Goal: Task Accomplishment & Management: Manage account settings

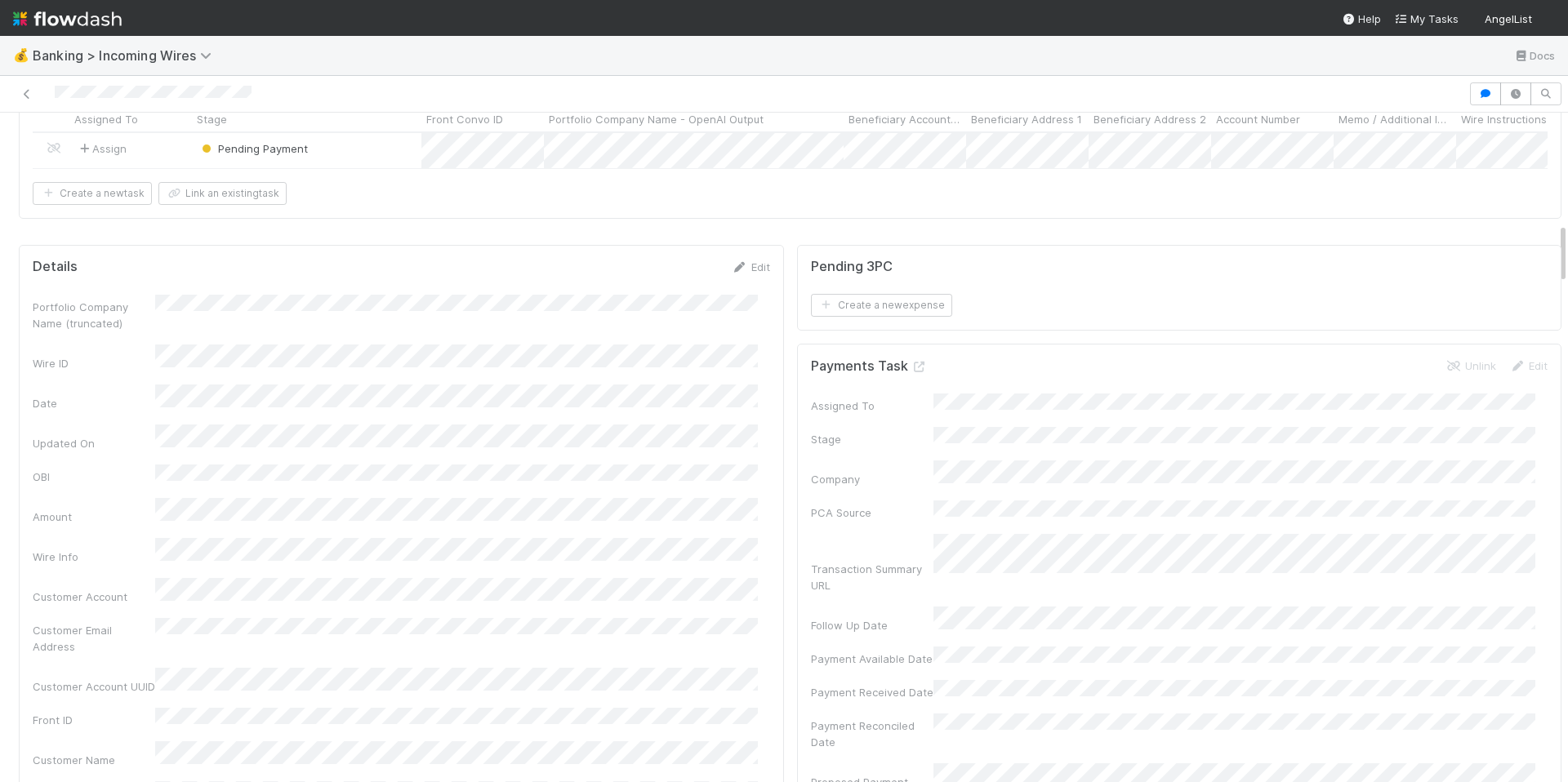
scroll to position [1192, 0]
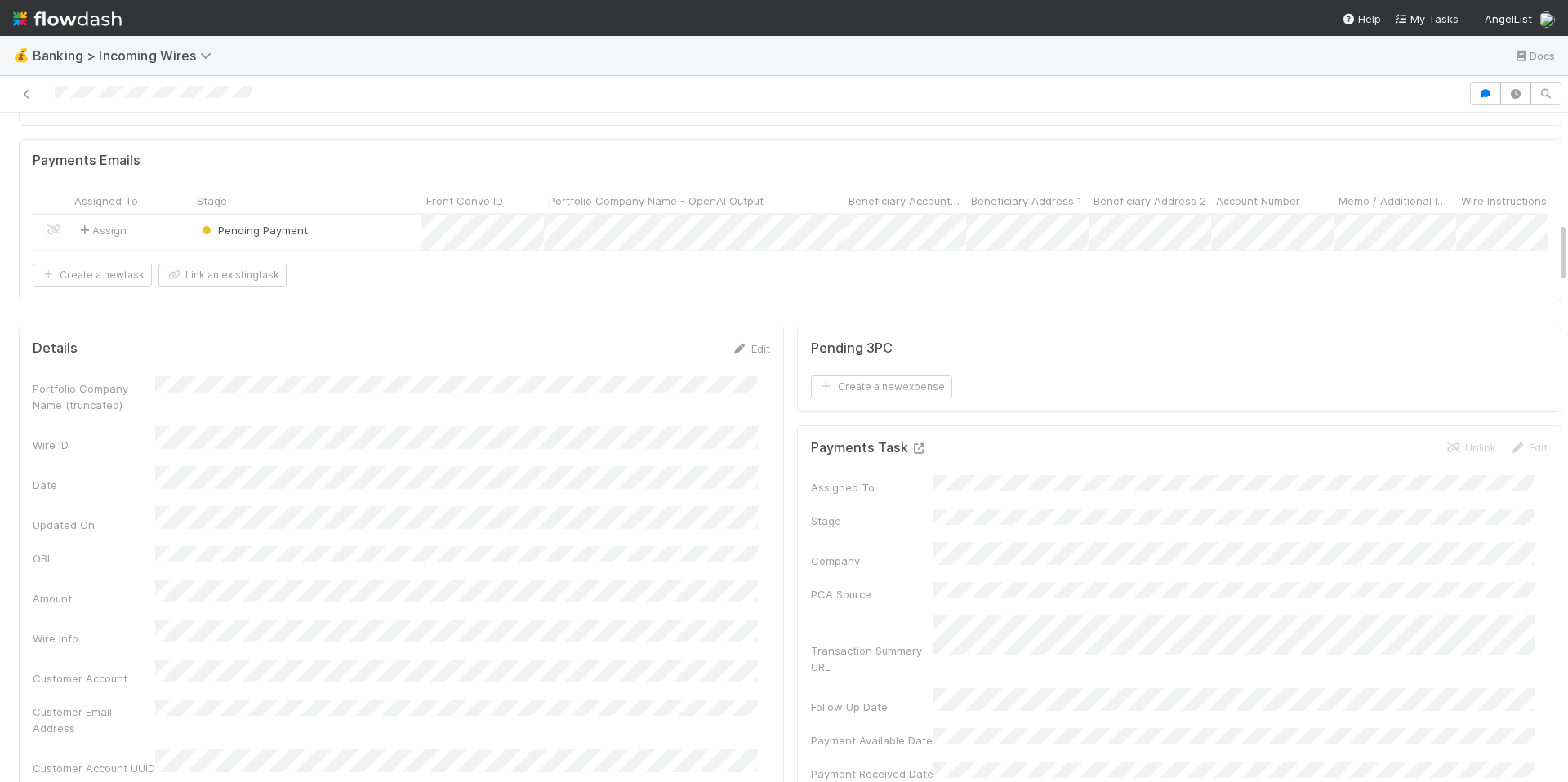
click at [911, 444] on icon at bounding box center [920, 448] width 17 height 10
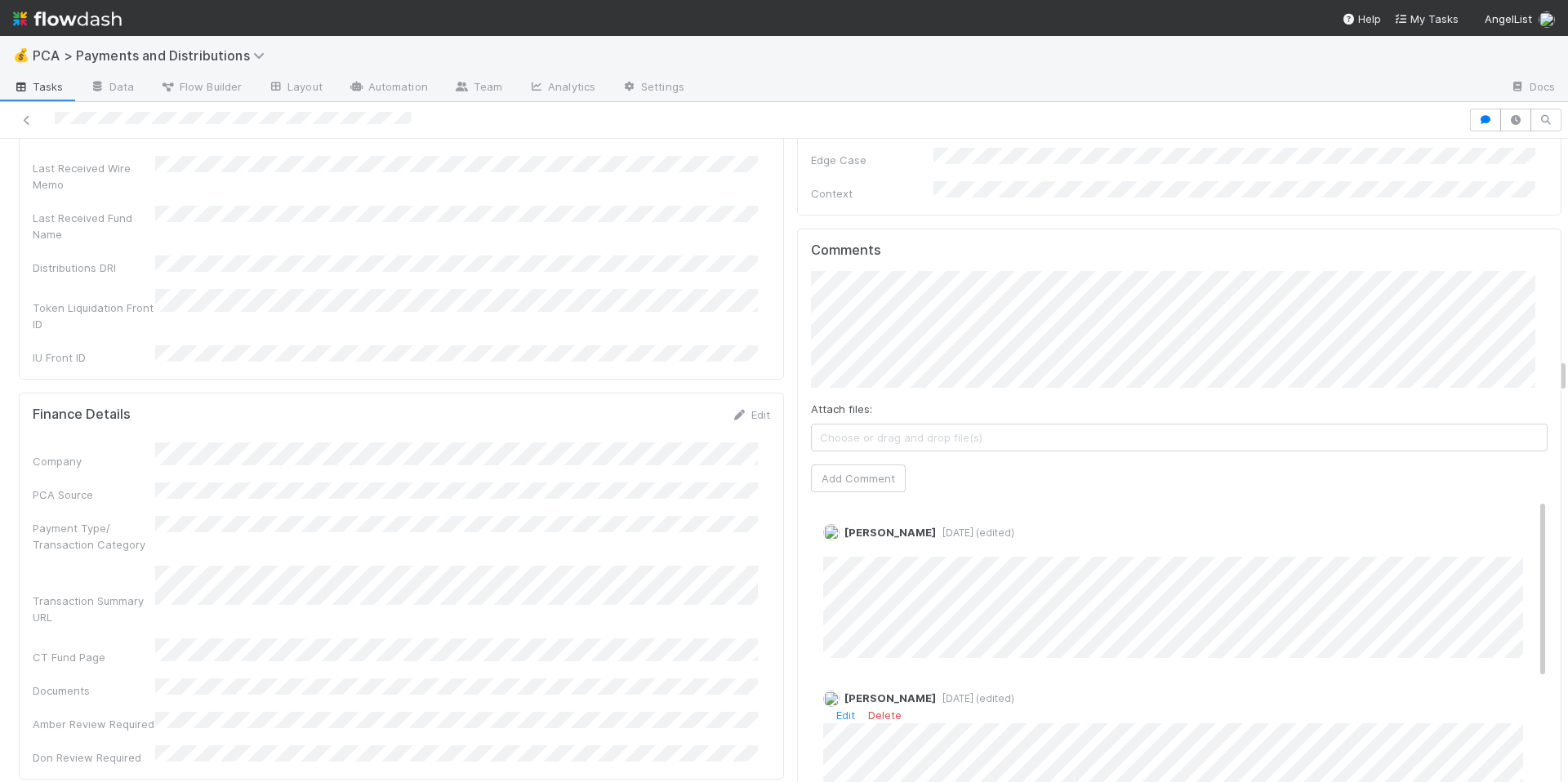
scroll to position [4023, 0]
click at [730, 513] on div "Company PCA Source Payment Type/ Transaction Category Transaction Summary URL C…" at bounding box center [401, 607] width 737 height 324
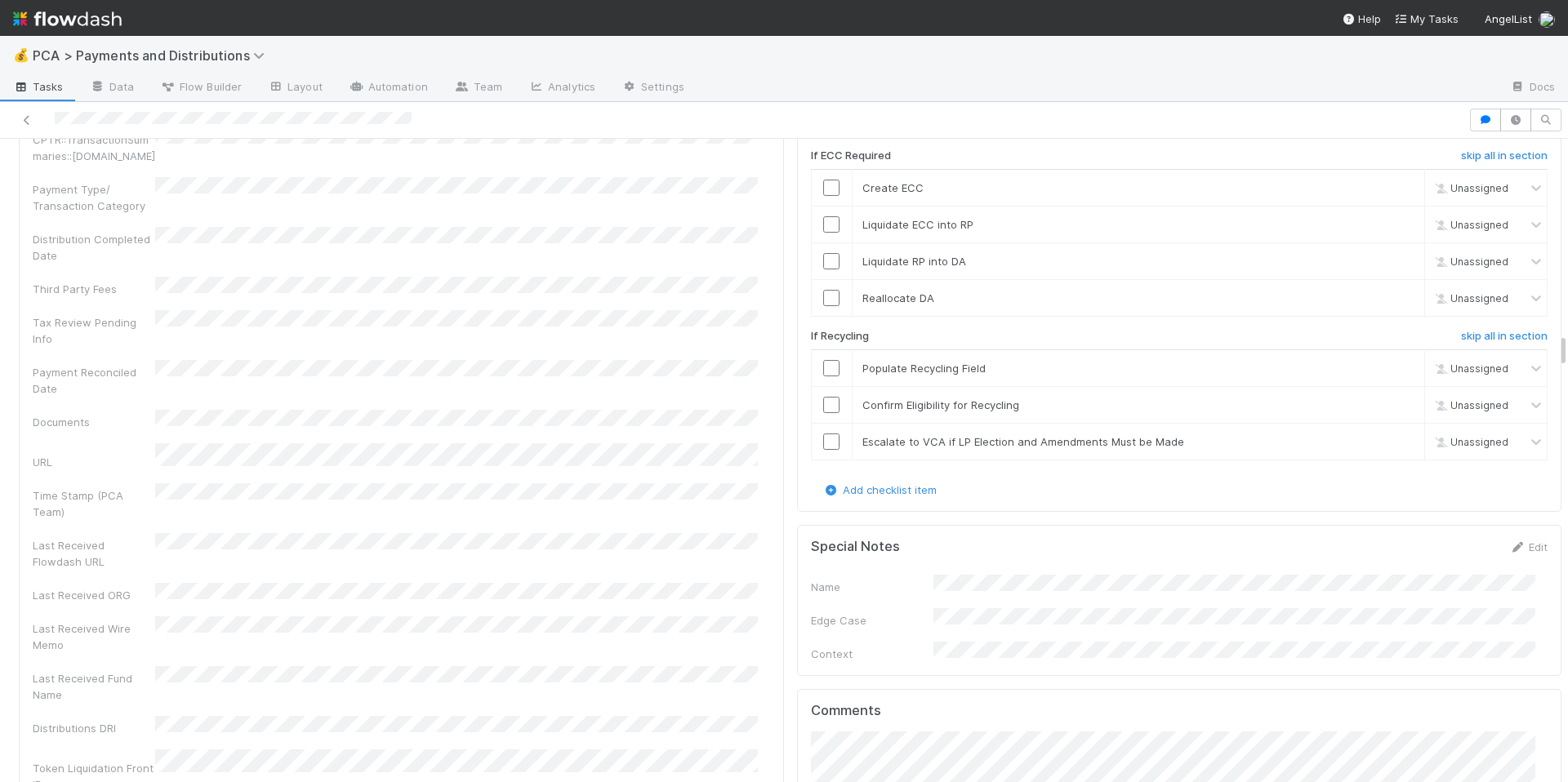
scroll to position [3427, 0]
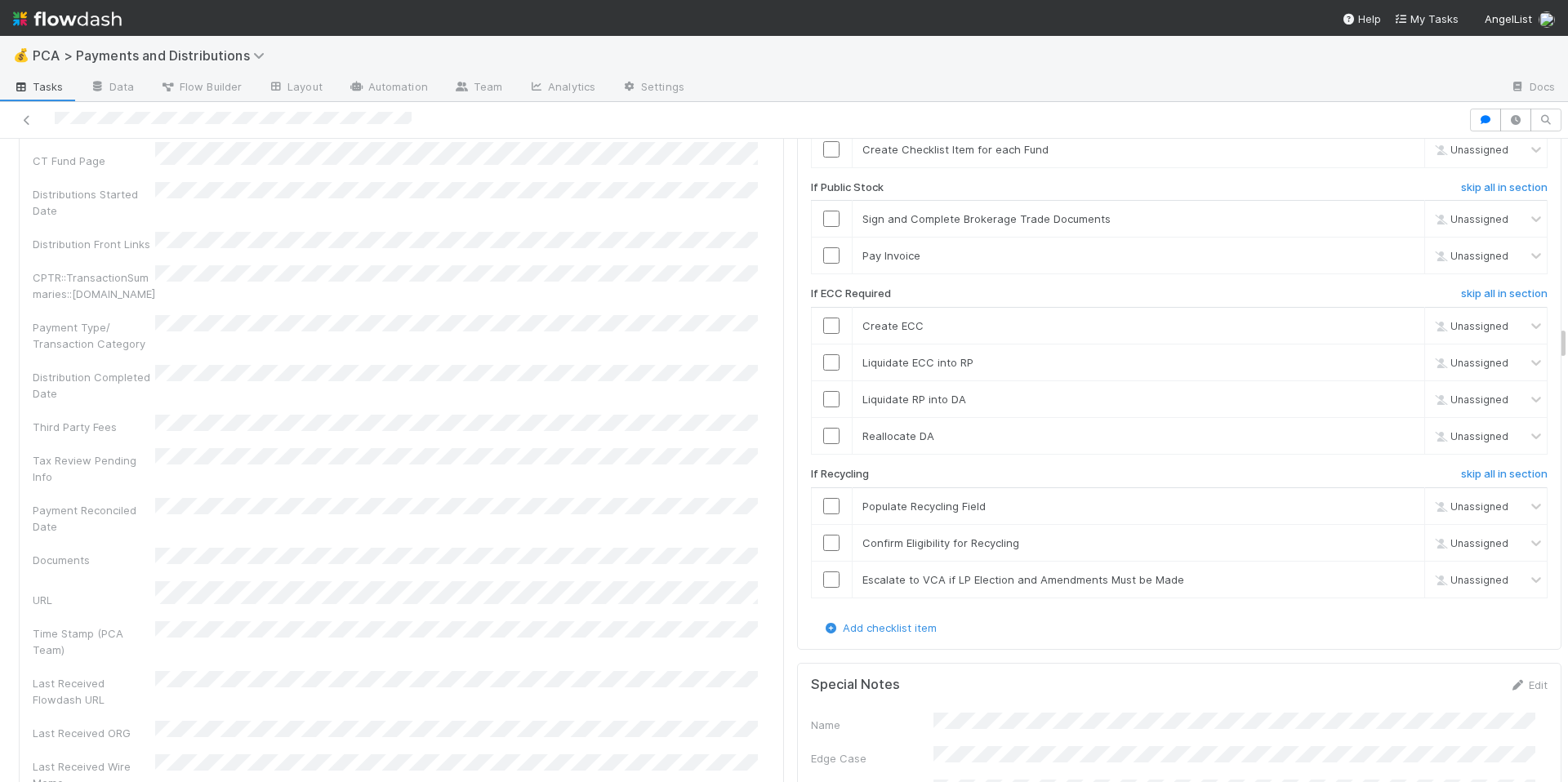
click at [551, 365] on div "Distribution Completed Date" at bounding box center [401, 384] width 737 height 37
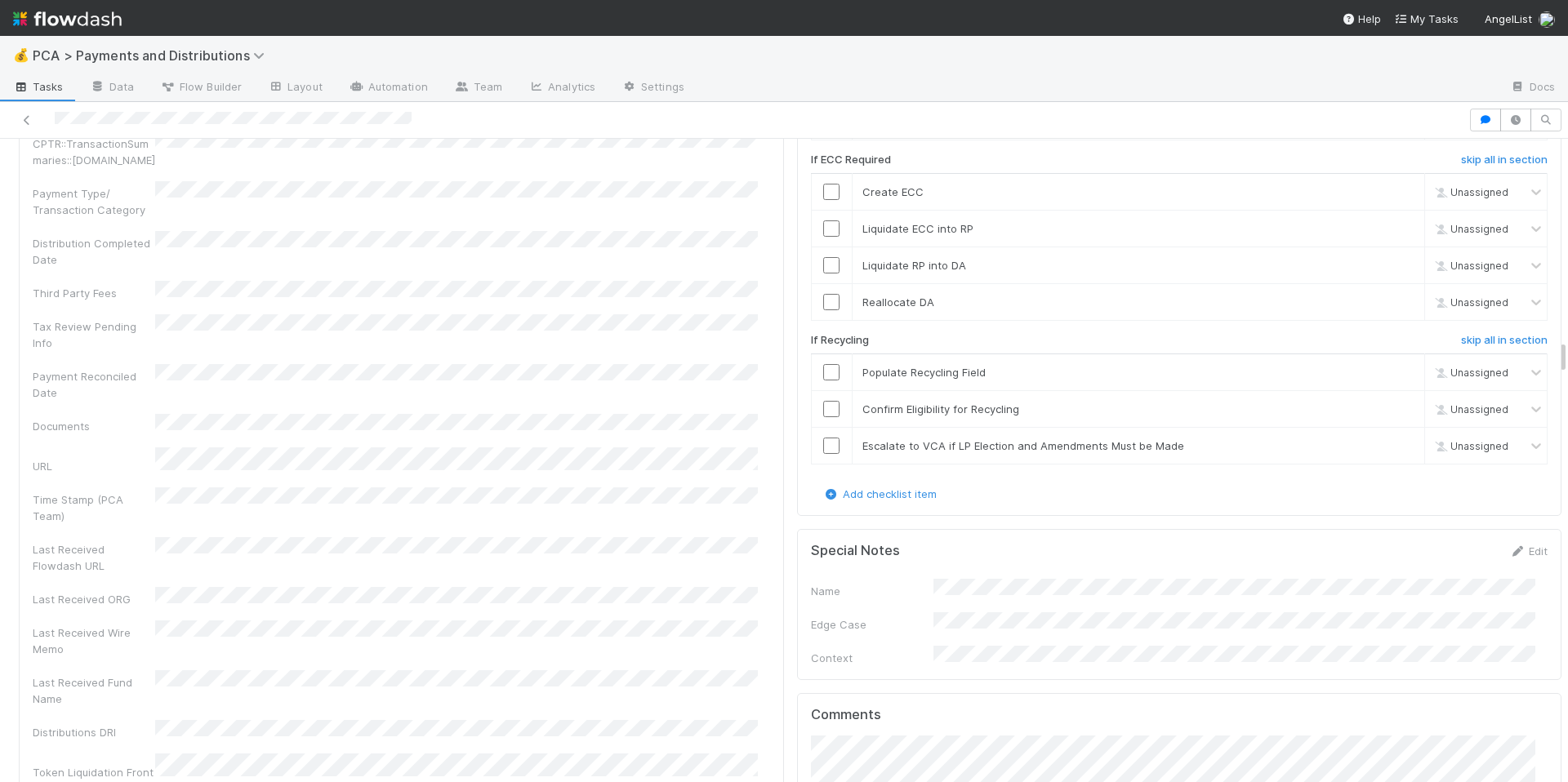
scroll to position [3762, 0]
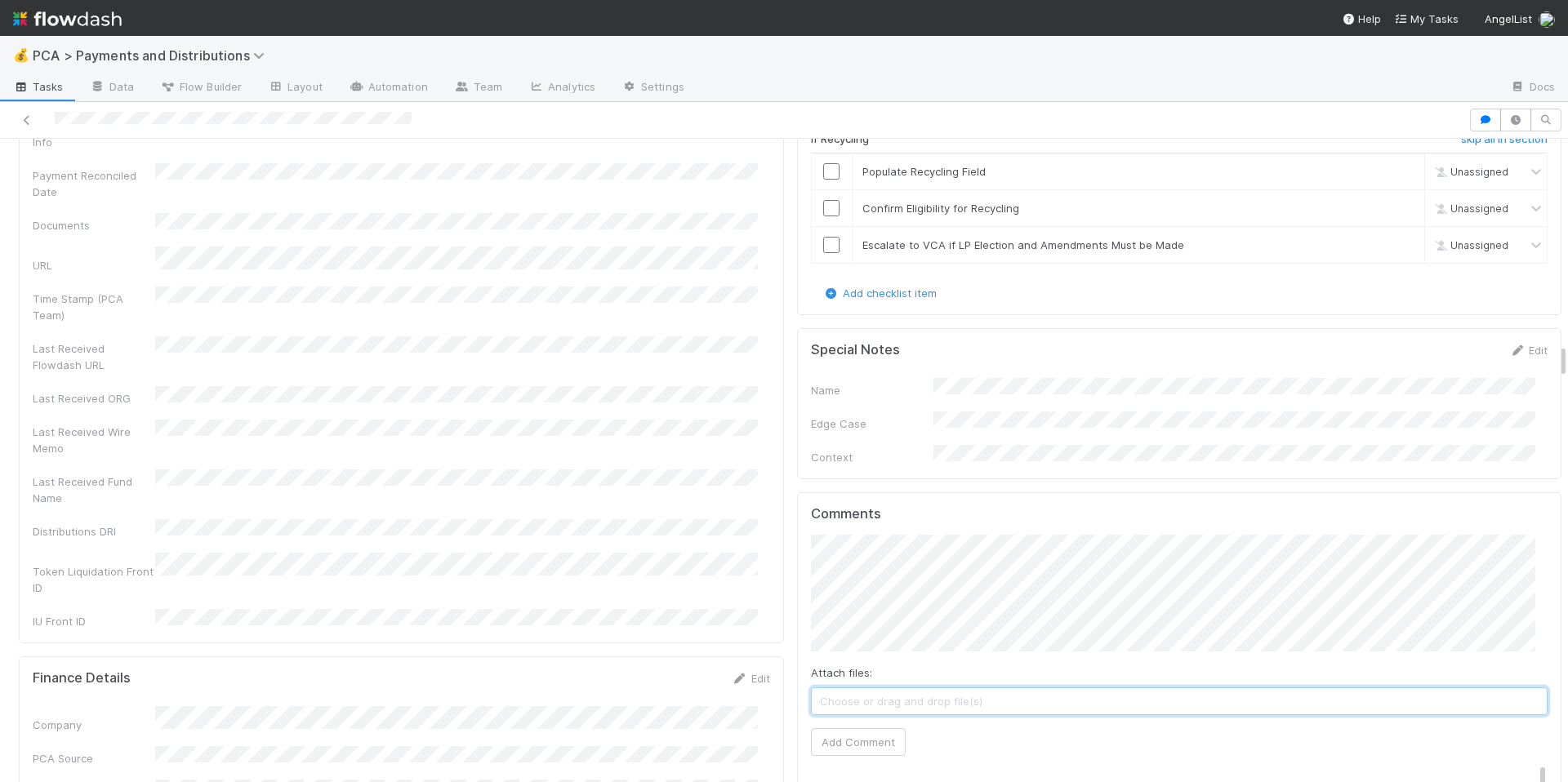
click at [931, 688] on span "Choose or drag and drop file(s)" at bounding box center [1179, 701] width 736 height 26
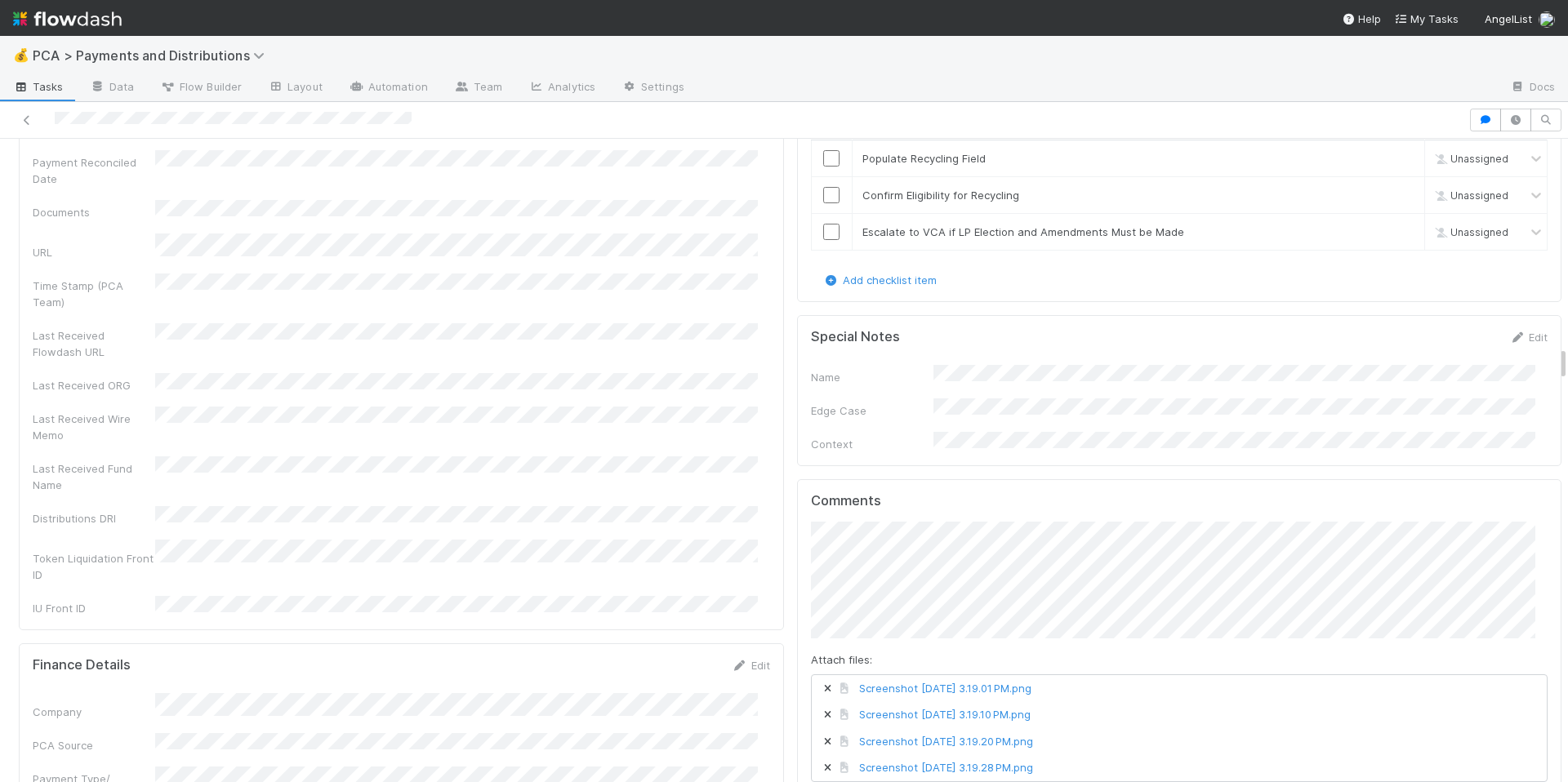
scroll to position [3859, 0]
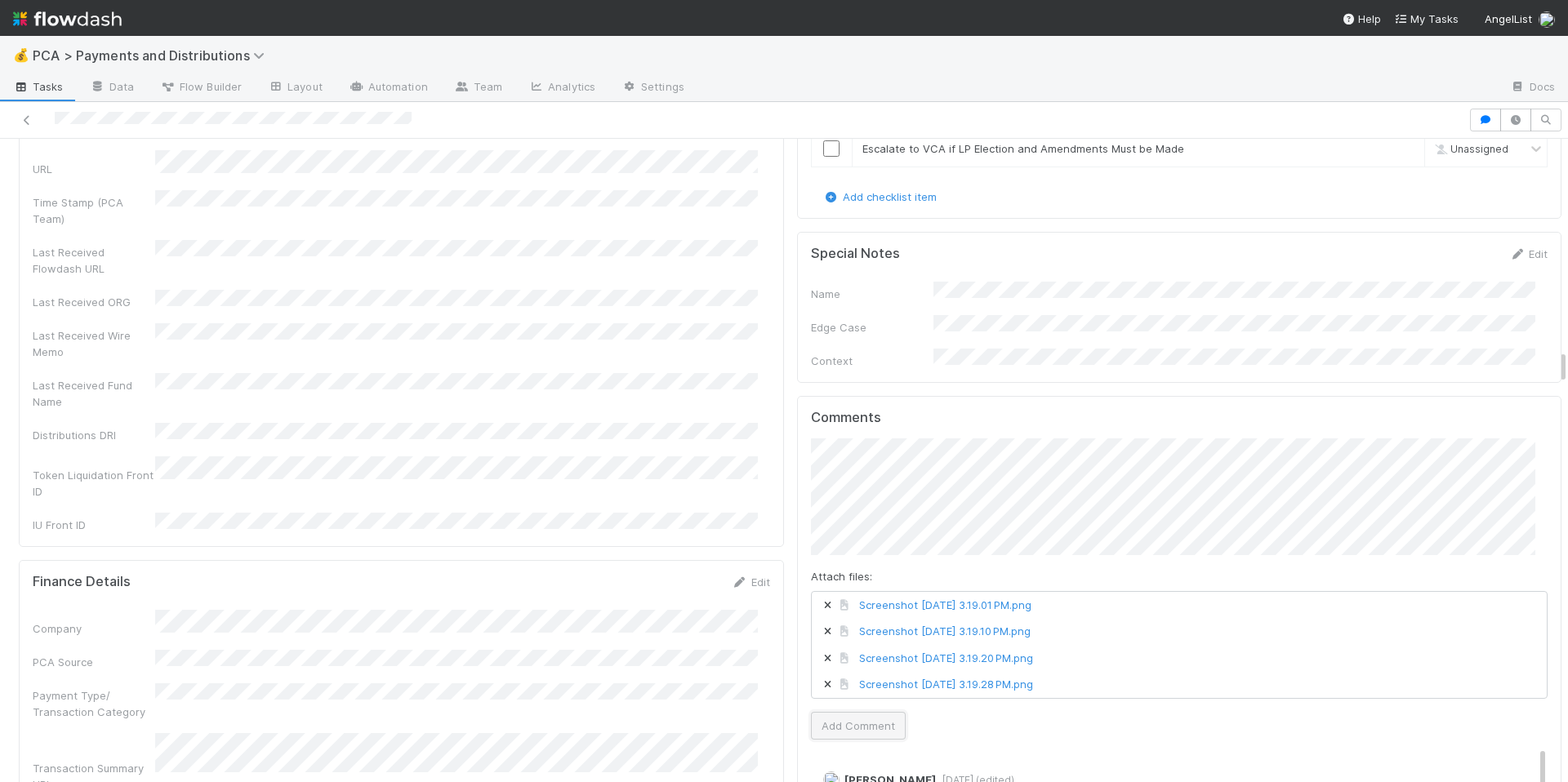
click at [853, 712] on button "Add Comment" at bounding box center [858, 726] width 95 height 28
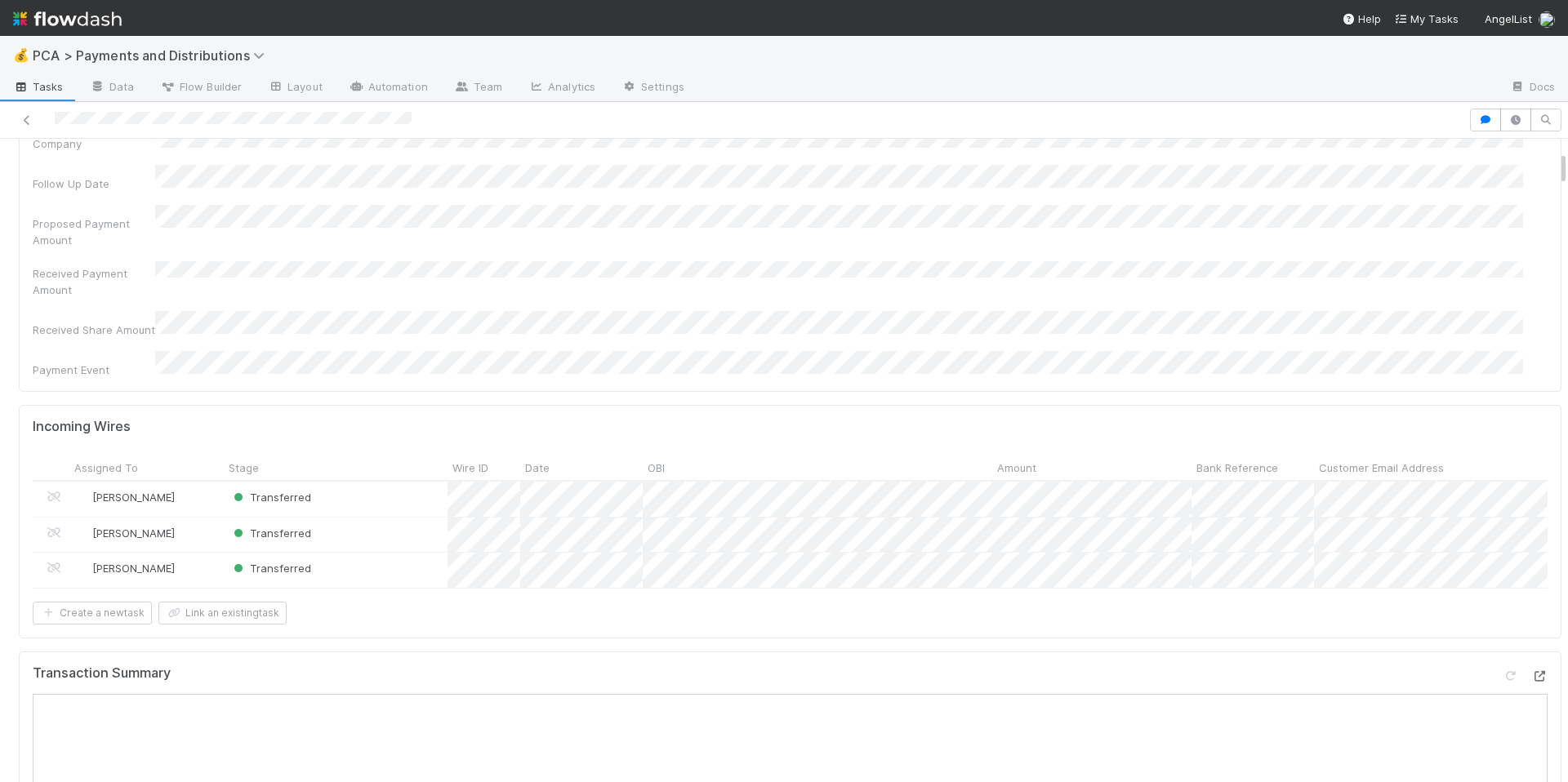
scroll to position [220, 0]
click at [1532, 672] on icon at bounding box center [1540, 677] width 17 height 10
click at [937, 274] on div "Received Payment Amount" at bounding box center [790, 281] width 1515 height 37
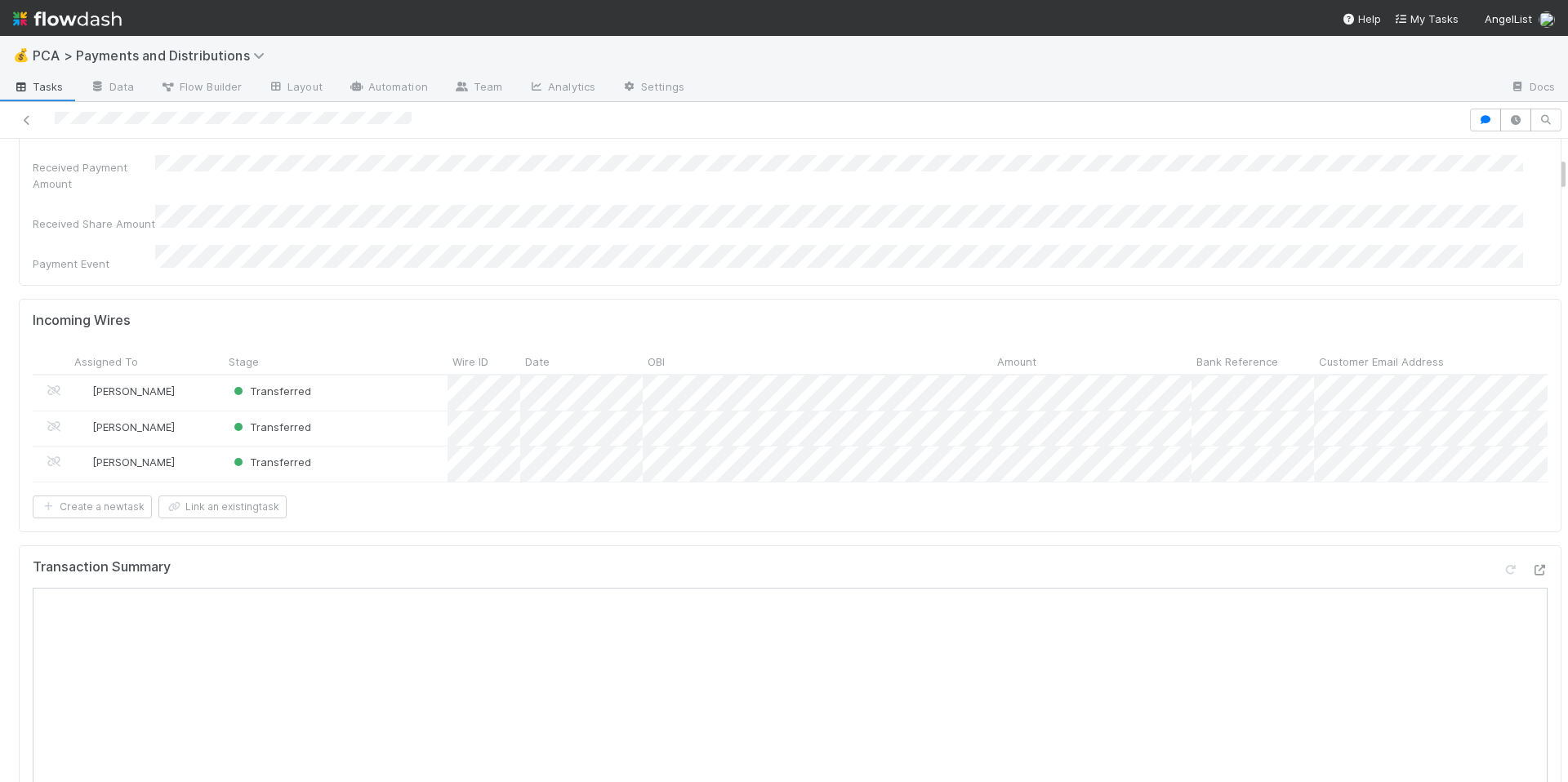
scroll to position [325, 0]
click at [1063, 479] on div at bounding box center [784, 391] width 1568 height 782
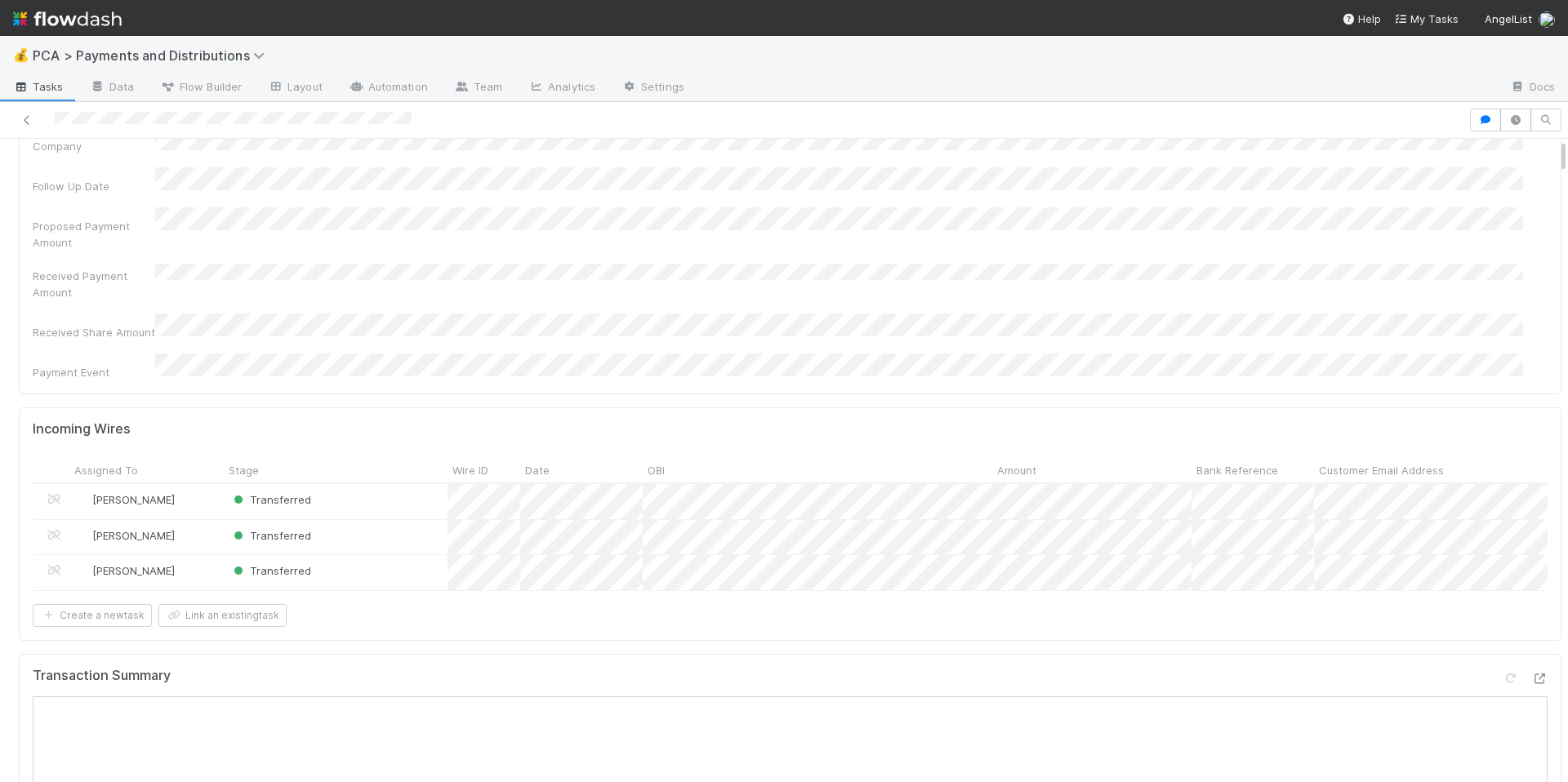
scroll to position [324, 0]
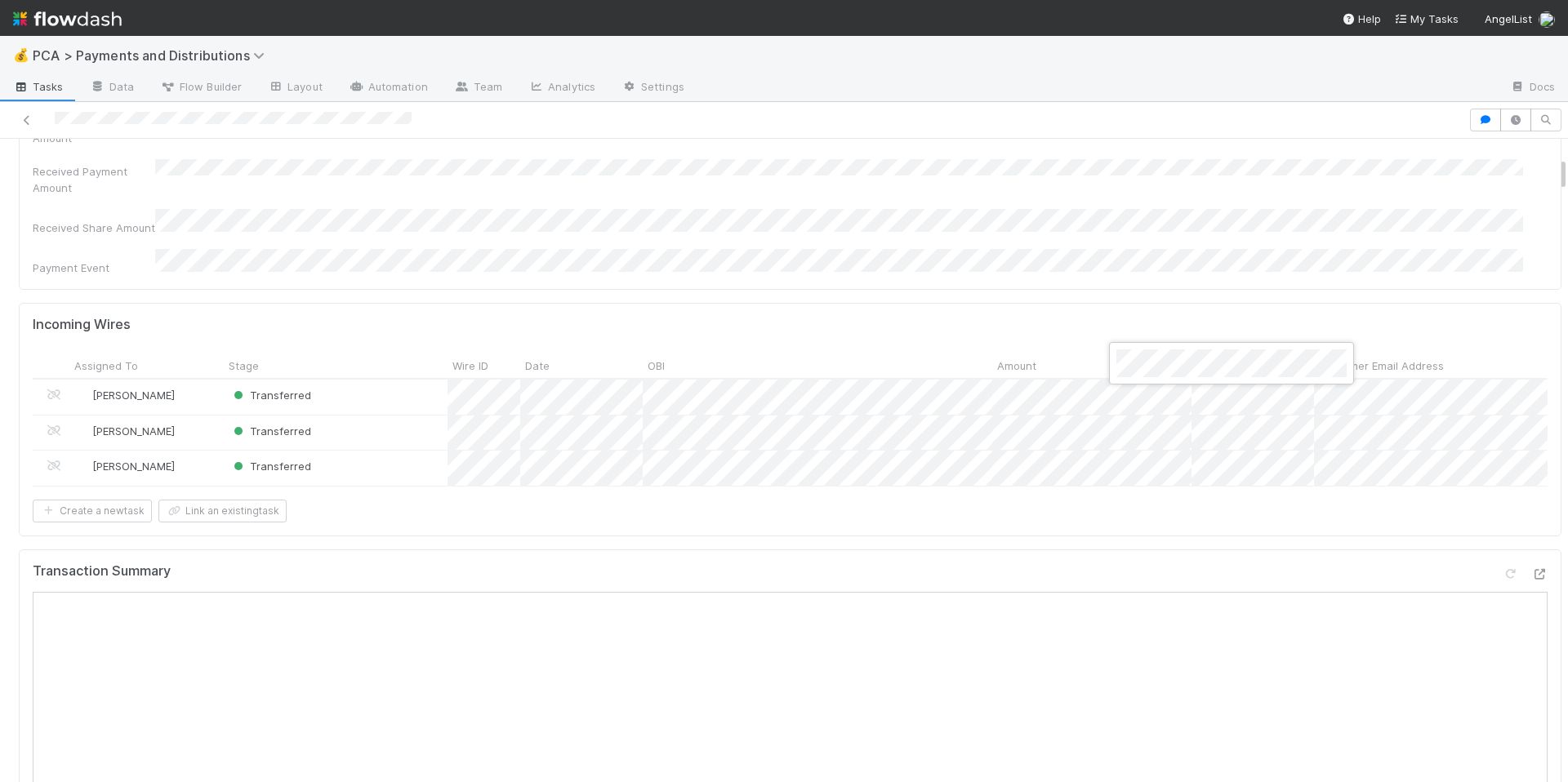
click at [1160, 400] on div at bounding box center [784, 391] width 1568 height 782
click at [1199, 444] on div at bounding box center [784, 391] width 1568 height 782
click at [951, 487] on div at bounding box center [784, 391] width 1568 height 782
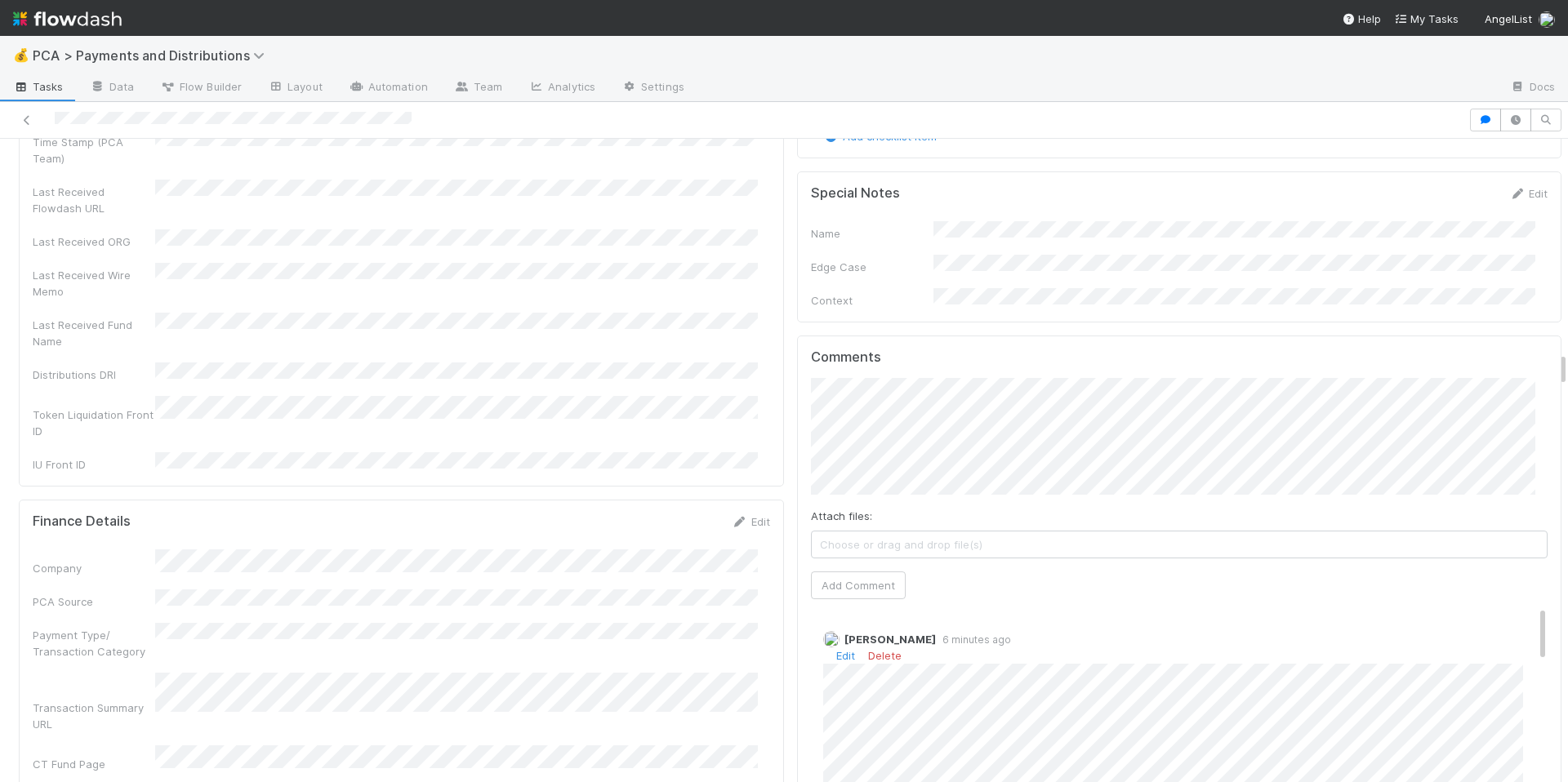
scroll to position [3903, 0]
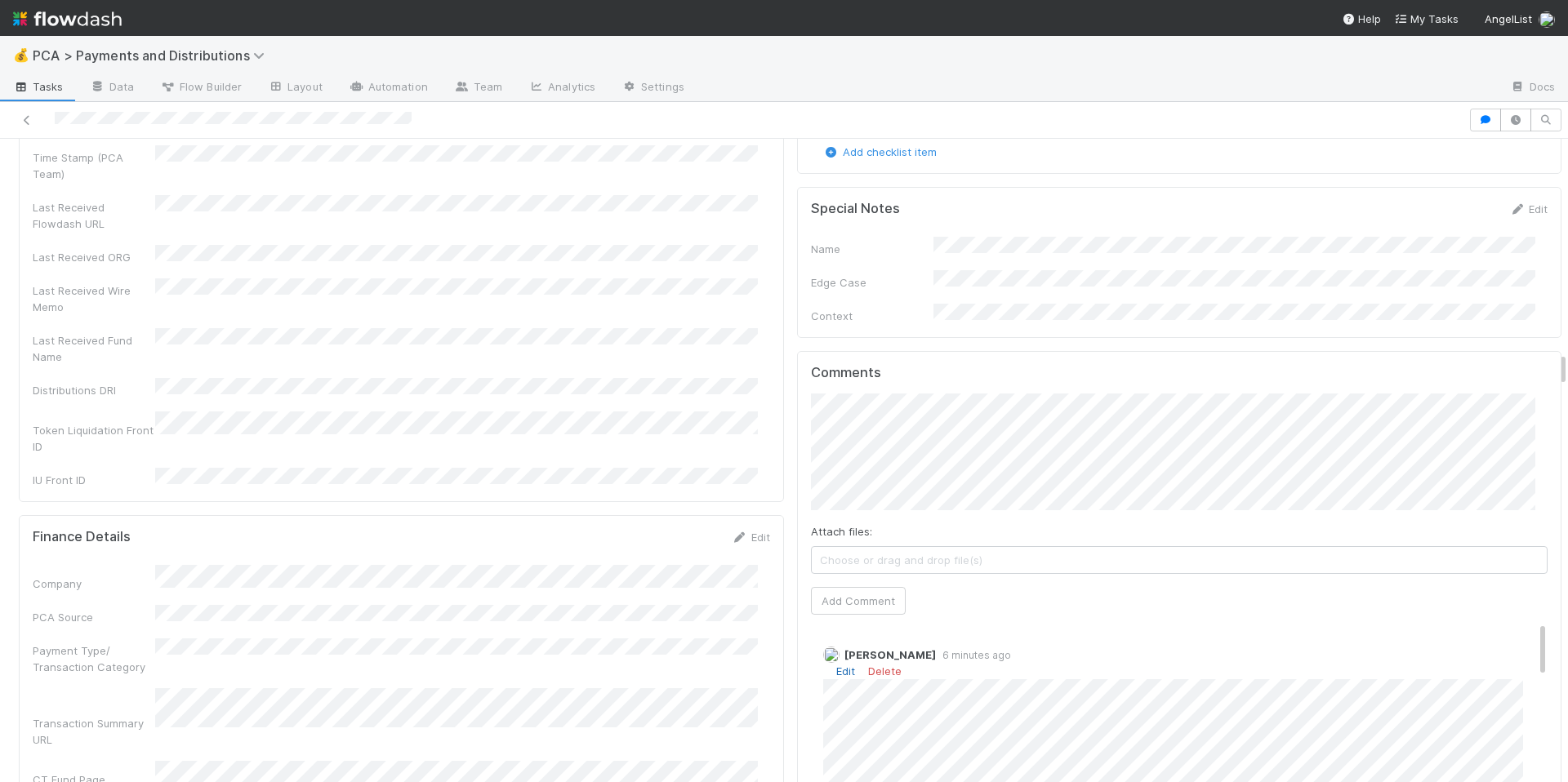
click at [836, 665] on link "Edit" at bounding box center [845, 671] width 19 height 13
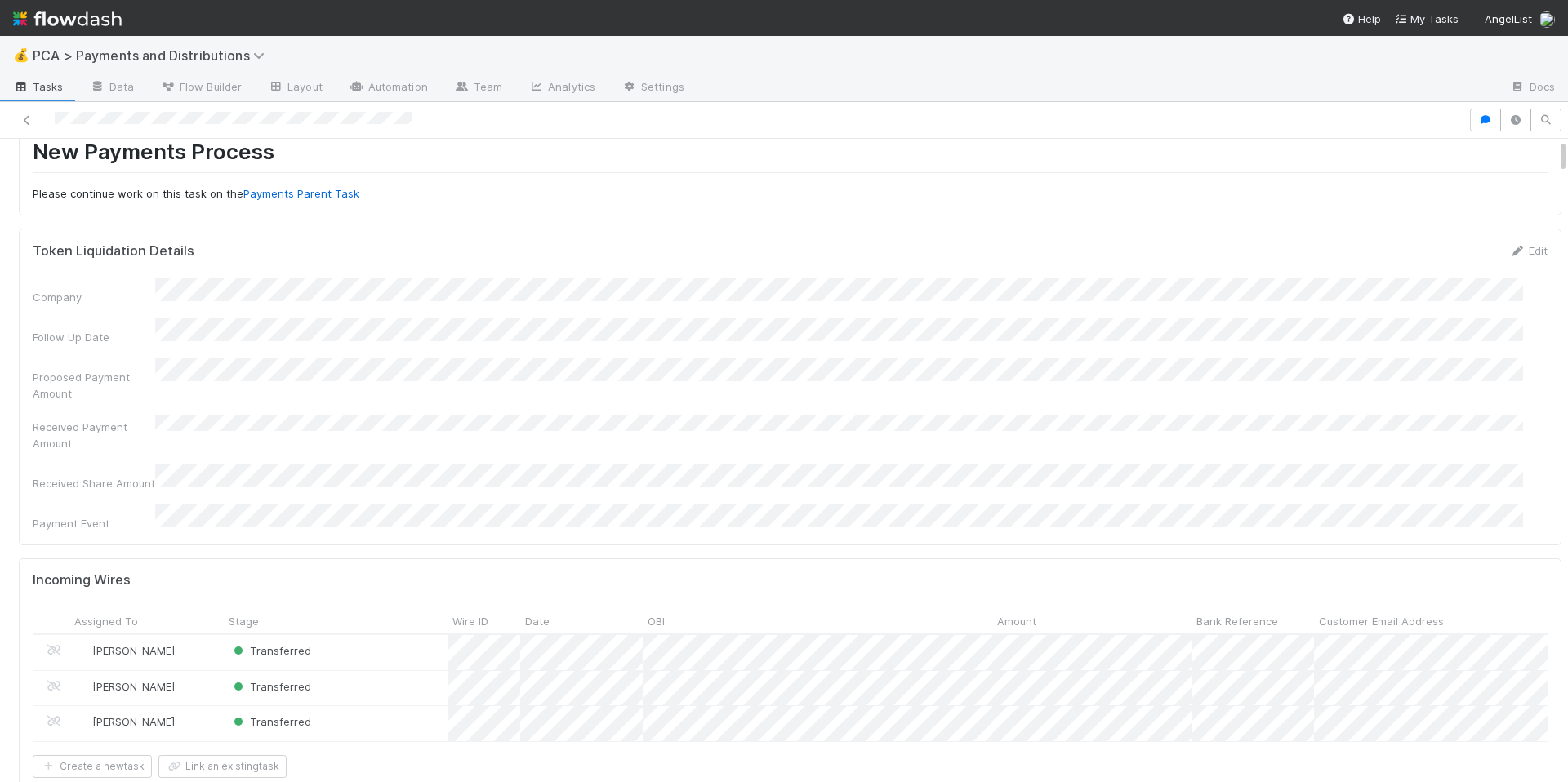
scroll to position [0, 0]
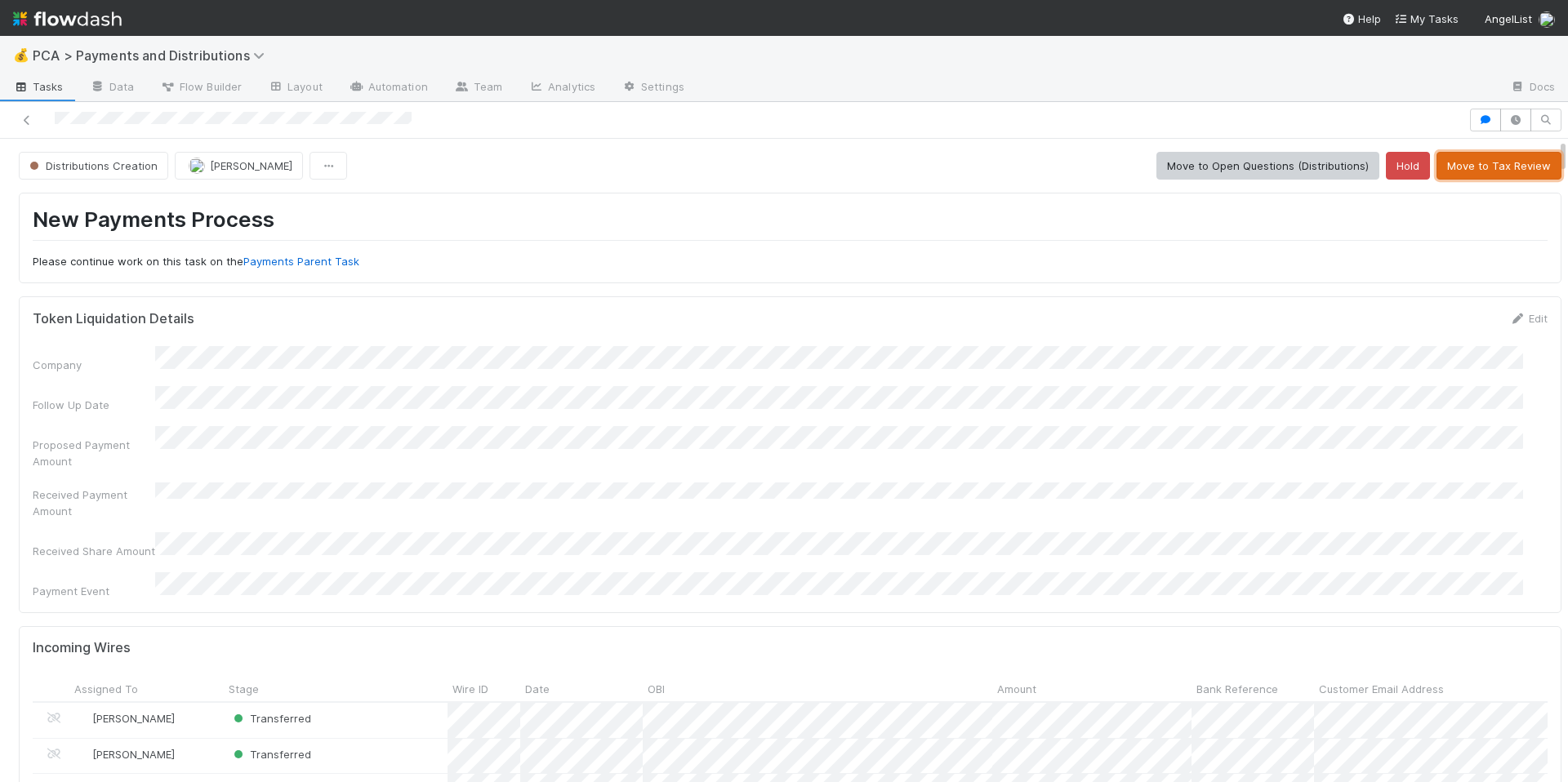
click at [1470, 170] on button "Move to Tax Review" at bounding box center [1499, 166] width 125 height 28
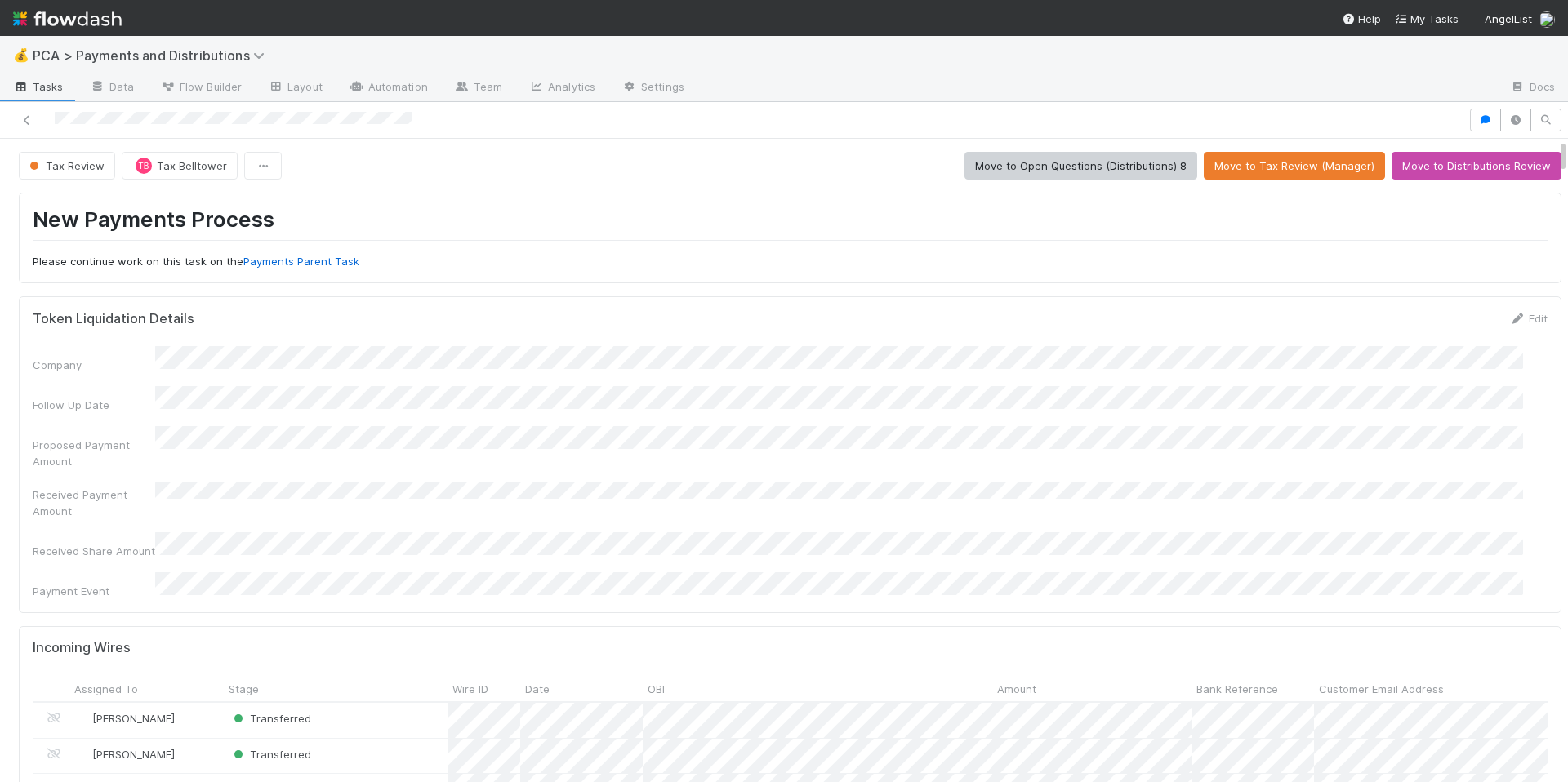
click at [514, 123] on div at bounding box center [734, 120] width 1455 height 23
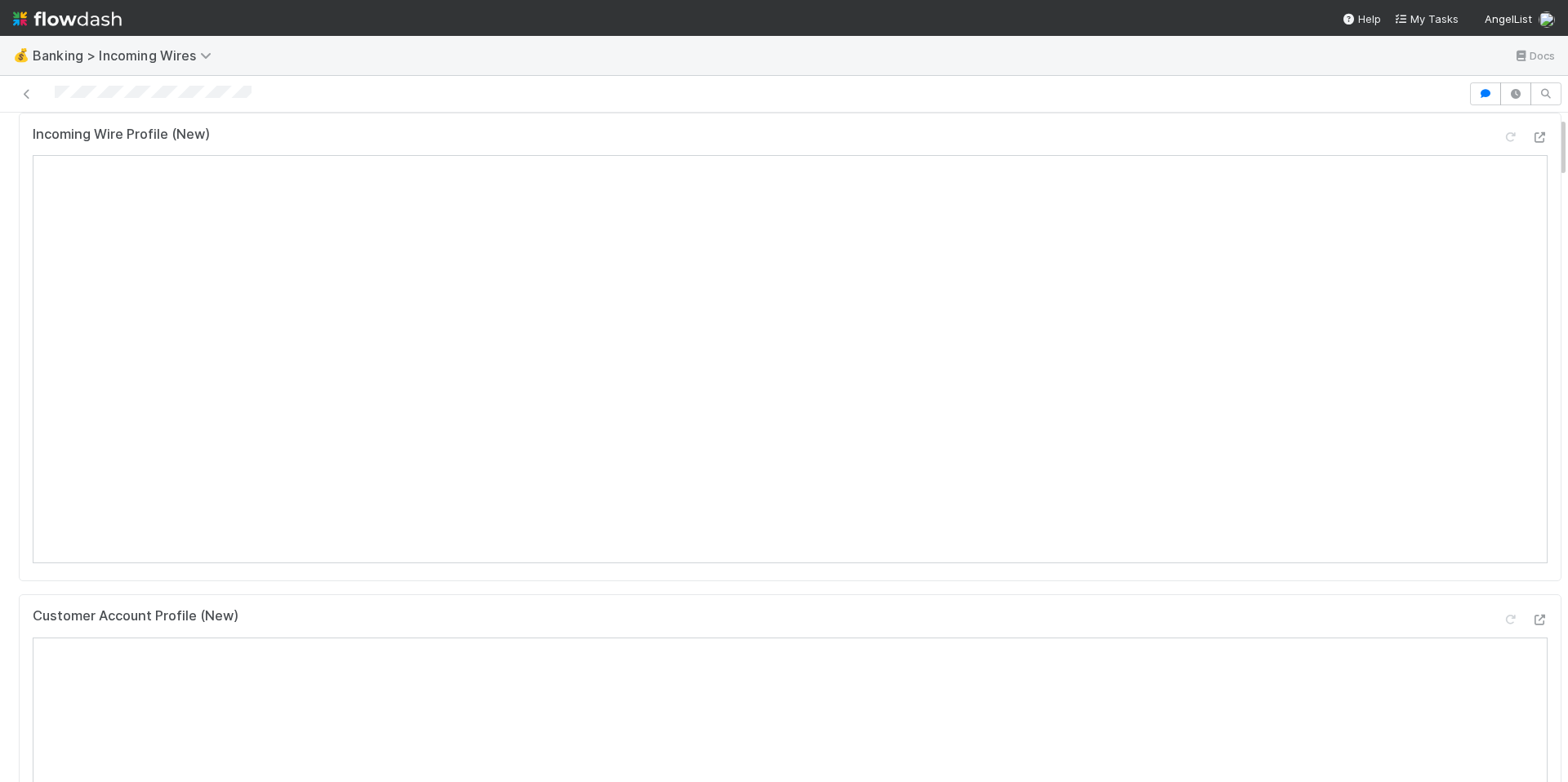
scroll to position [338, 0]
click at [1478, 89] on icon "button" at bounding box center [1486, 94] width 17 height 10
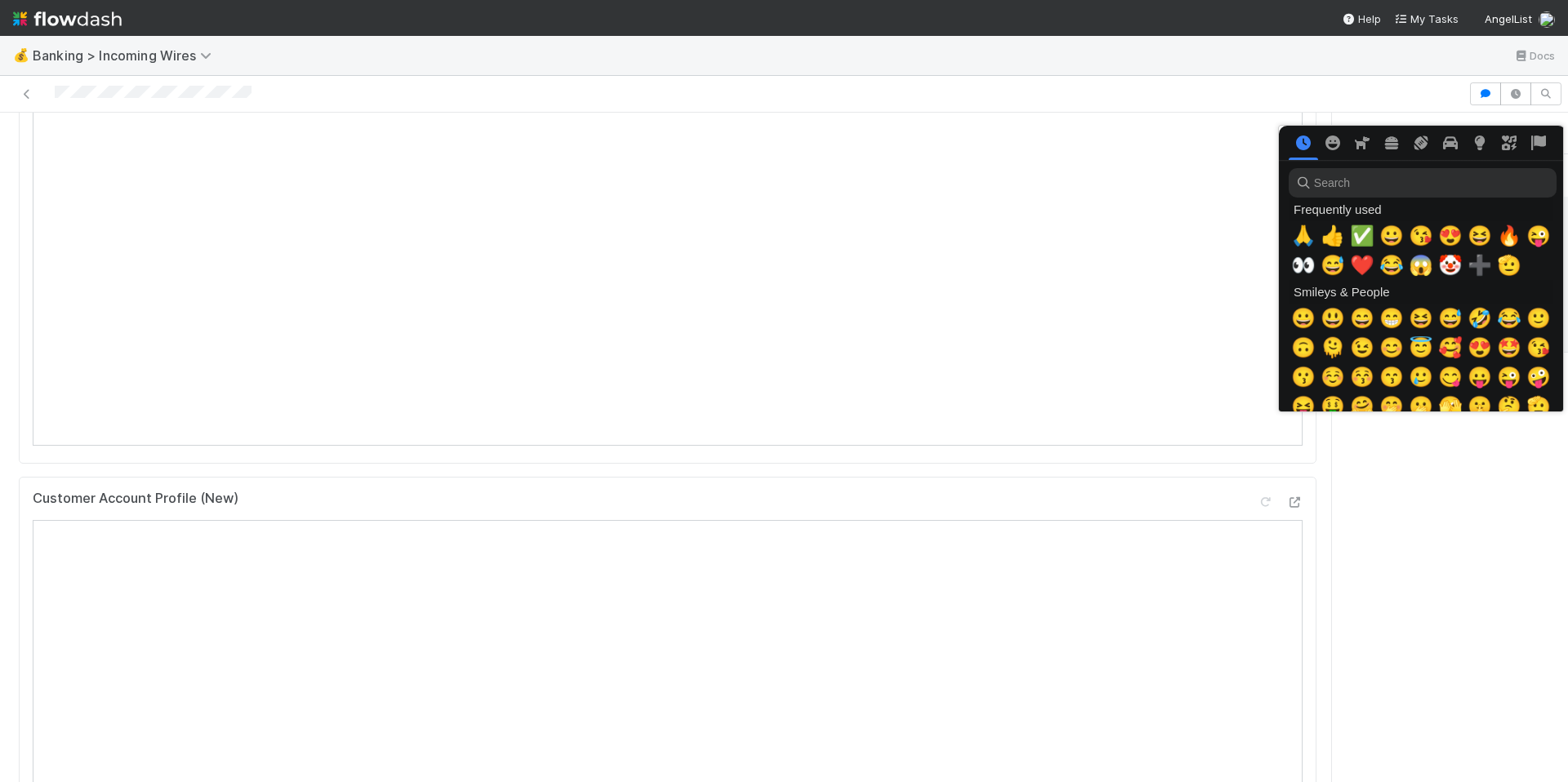
scroll to position [0, 6]
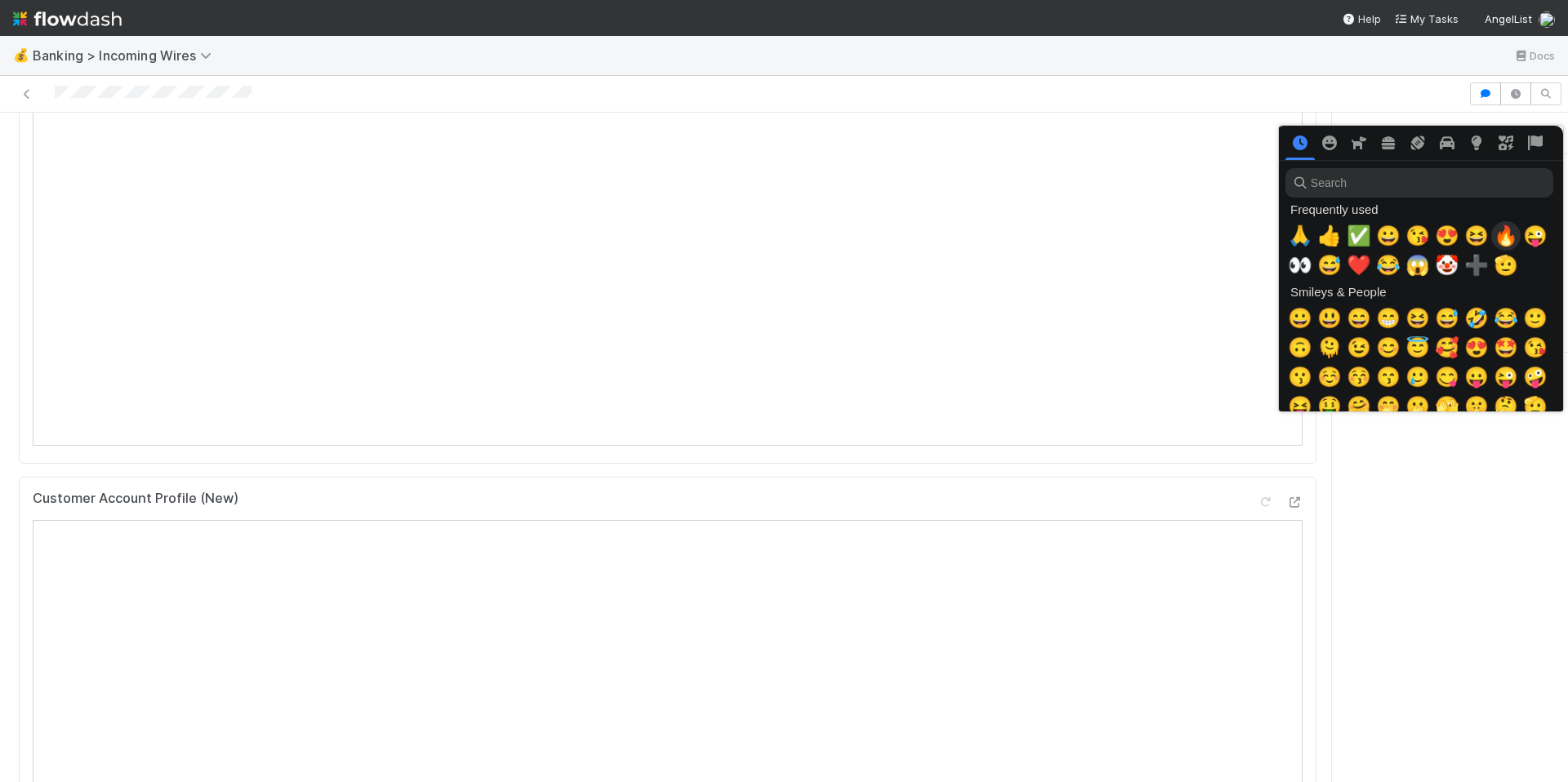
click at [1507, 241] on span "🔥" at bounding box center [1506, 236] width 24 height 23
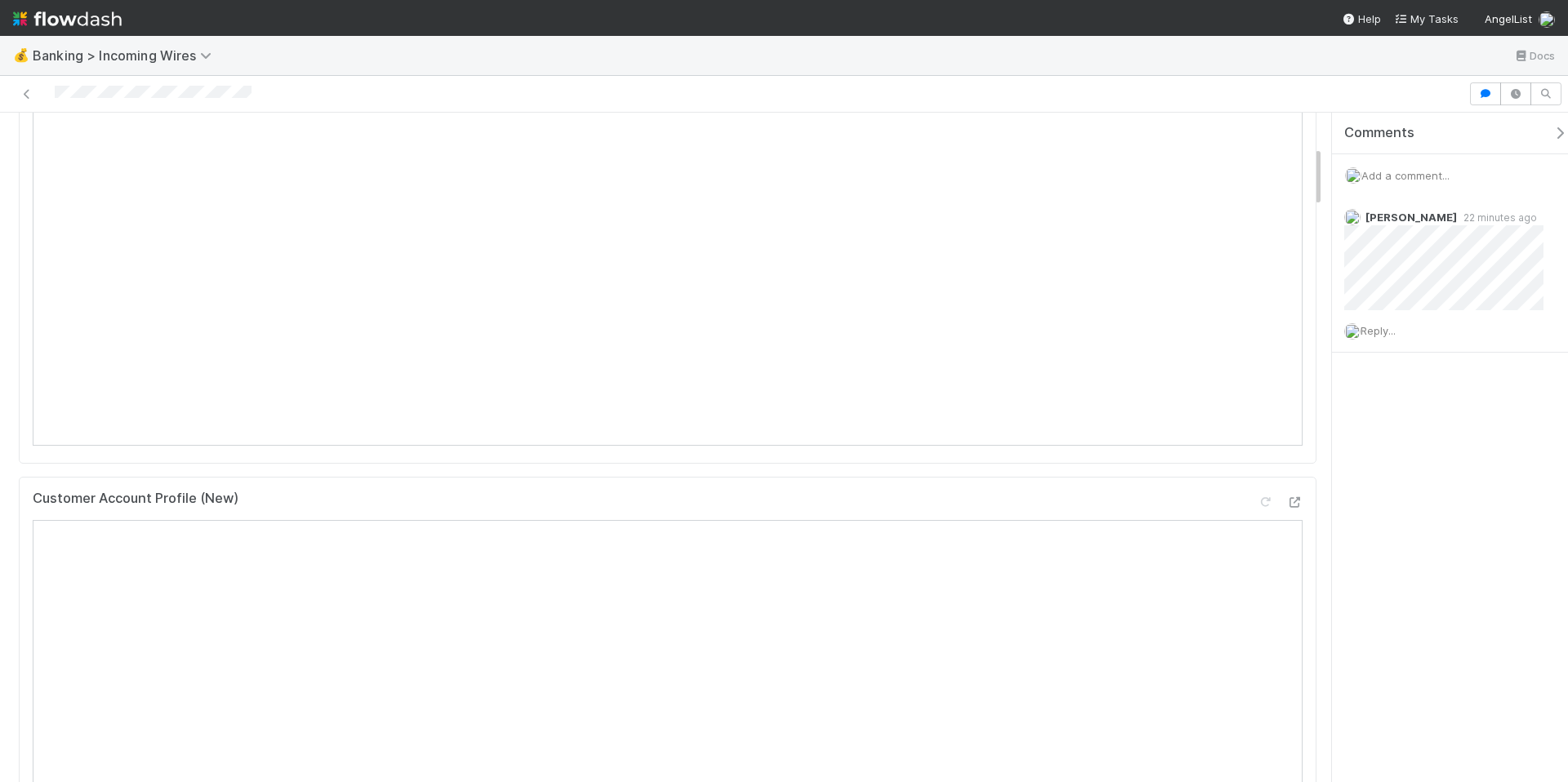
click at [1427, 178] on span "Add a comment..." at bounding box center [1405, 176] width 88 height 13
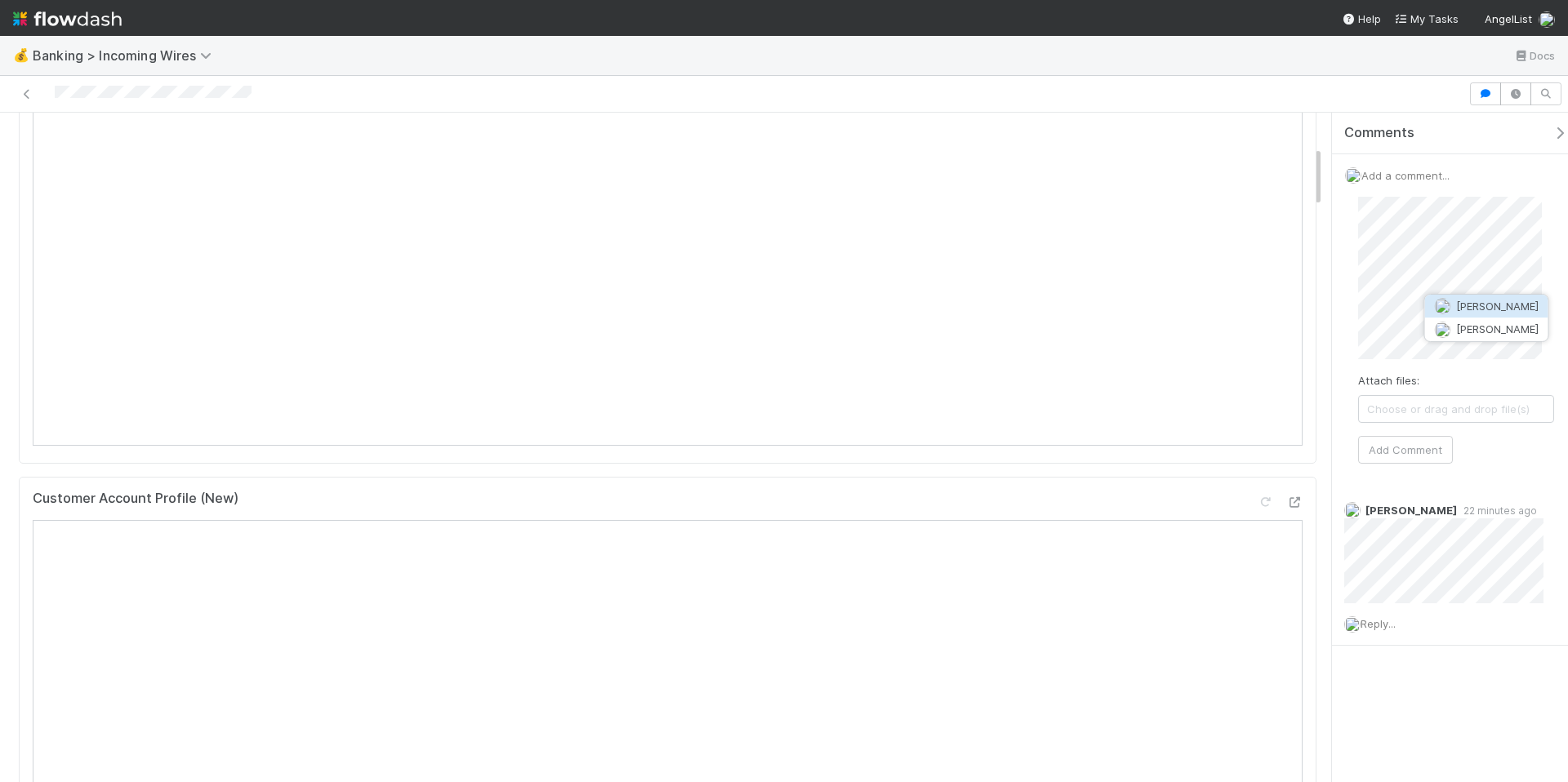
click at [1480, 303] on span "[PERSON_NAME]" at bounding box center [1497, 306] width 83 height 13
click at [1431, 452] on button "Add Comment" at bounding box center [1406, 450] width 95 height 28
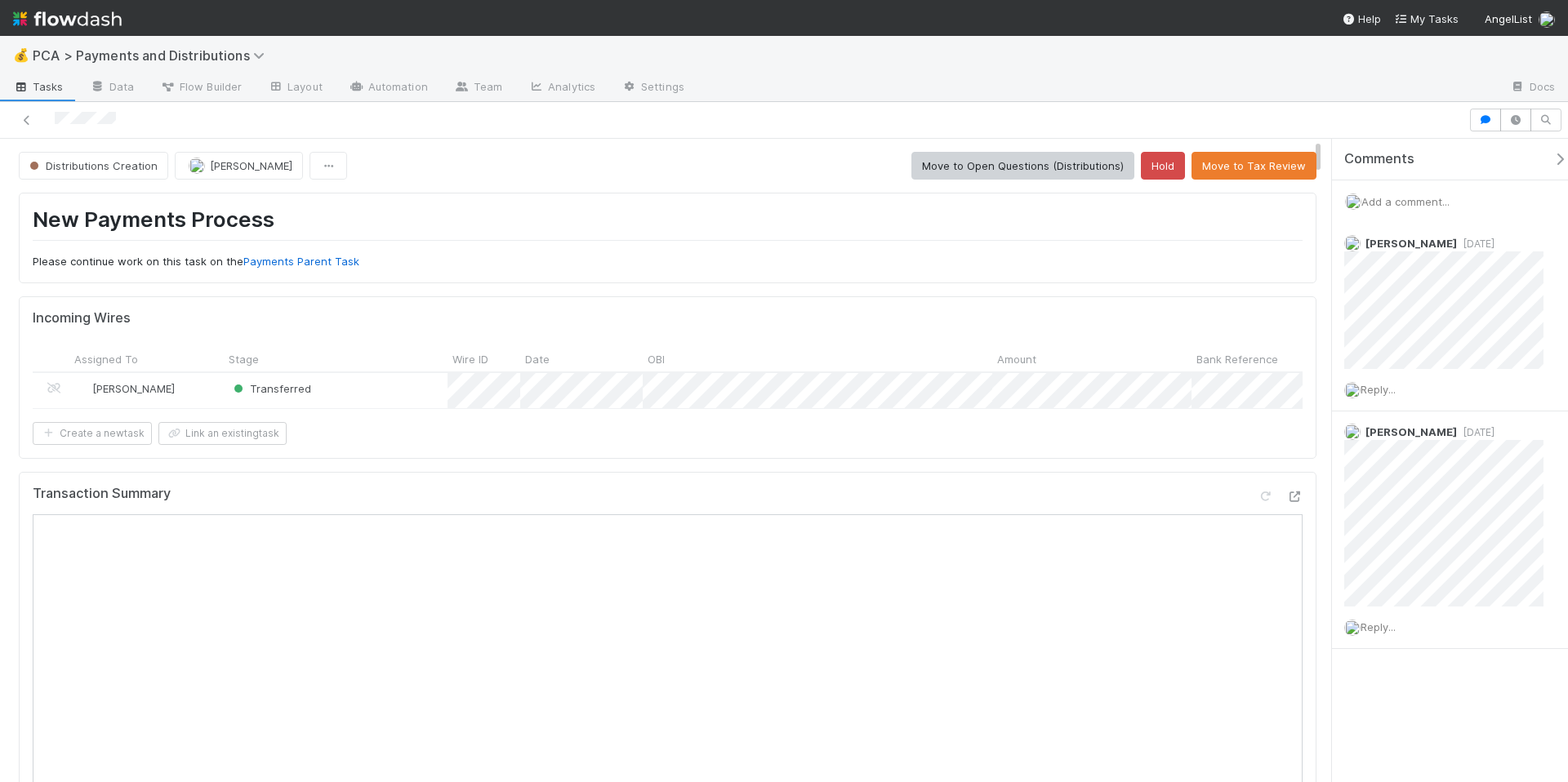
click at [1552, 161] on icon "button" at bounding box center [1561, 159] width 17 height 13
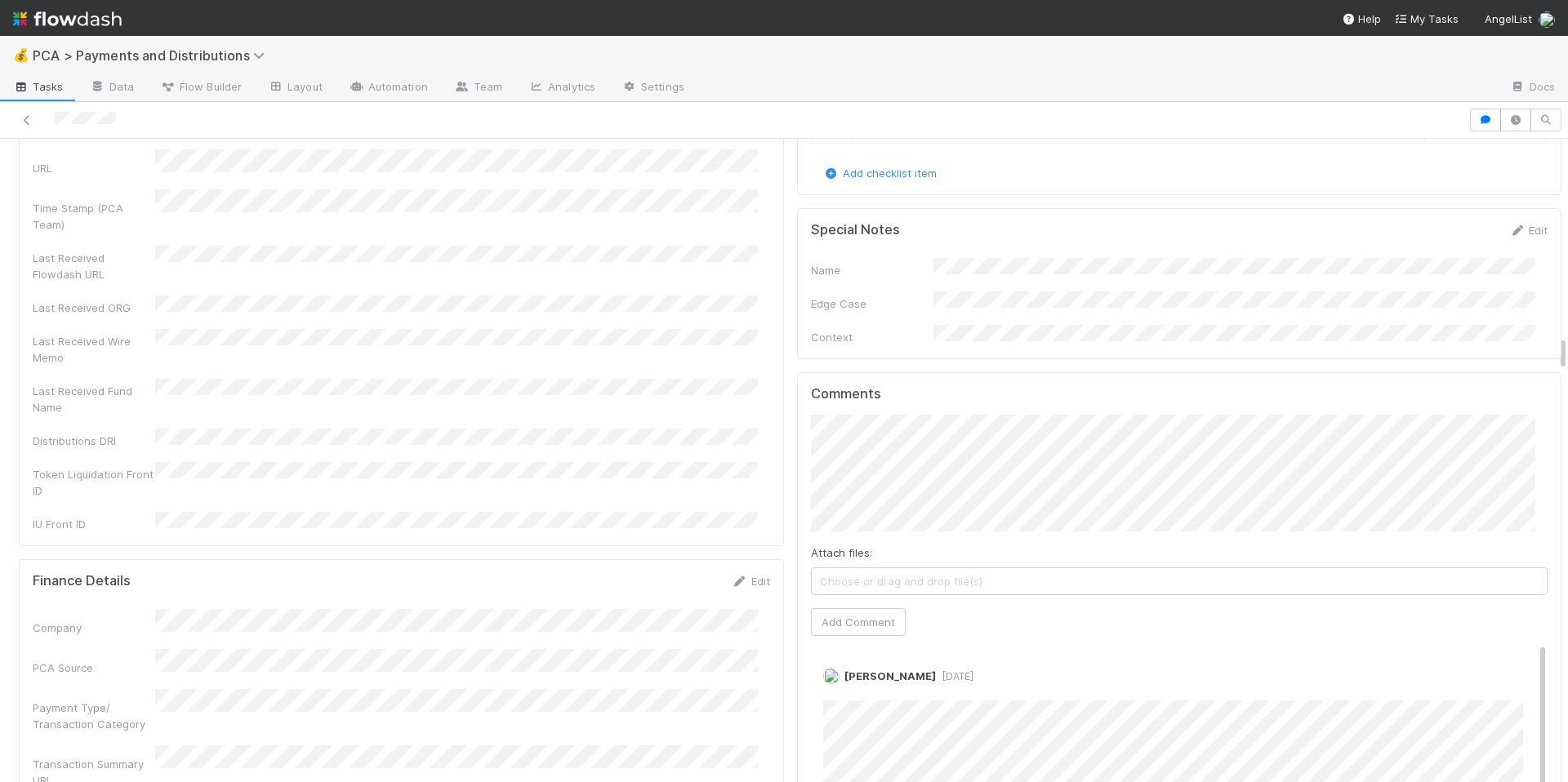
scroll to position [3776, 0]
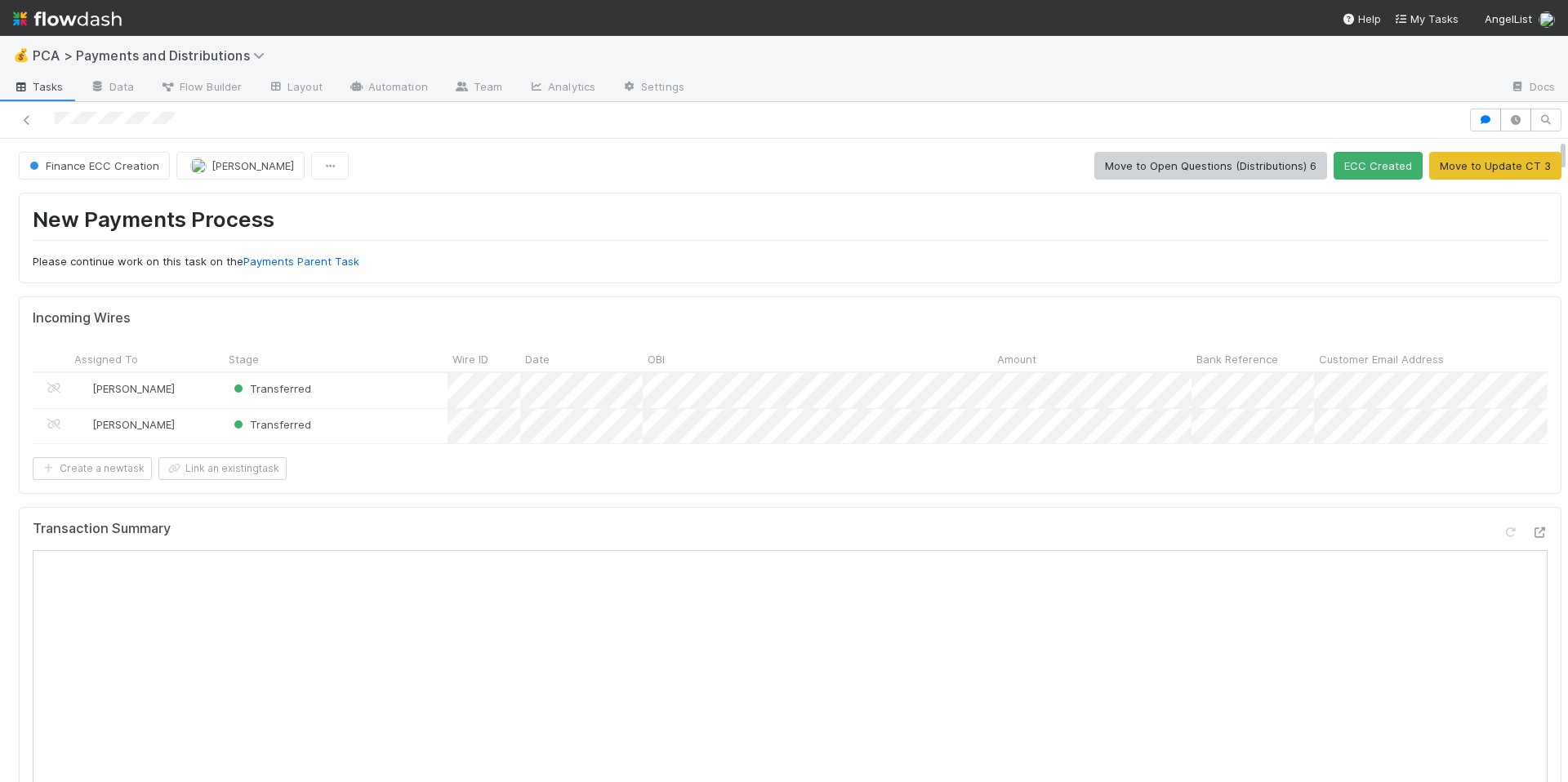
click at [607, 235] on h1 "New Payments Process" at bounding box center [790, 223] width 1515 height 33
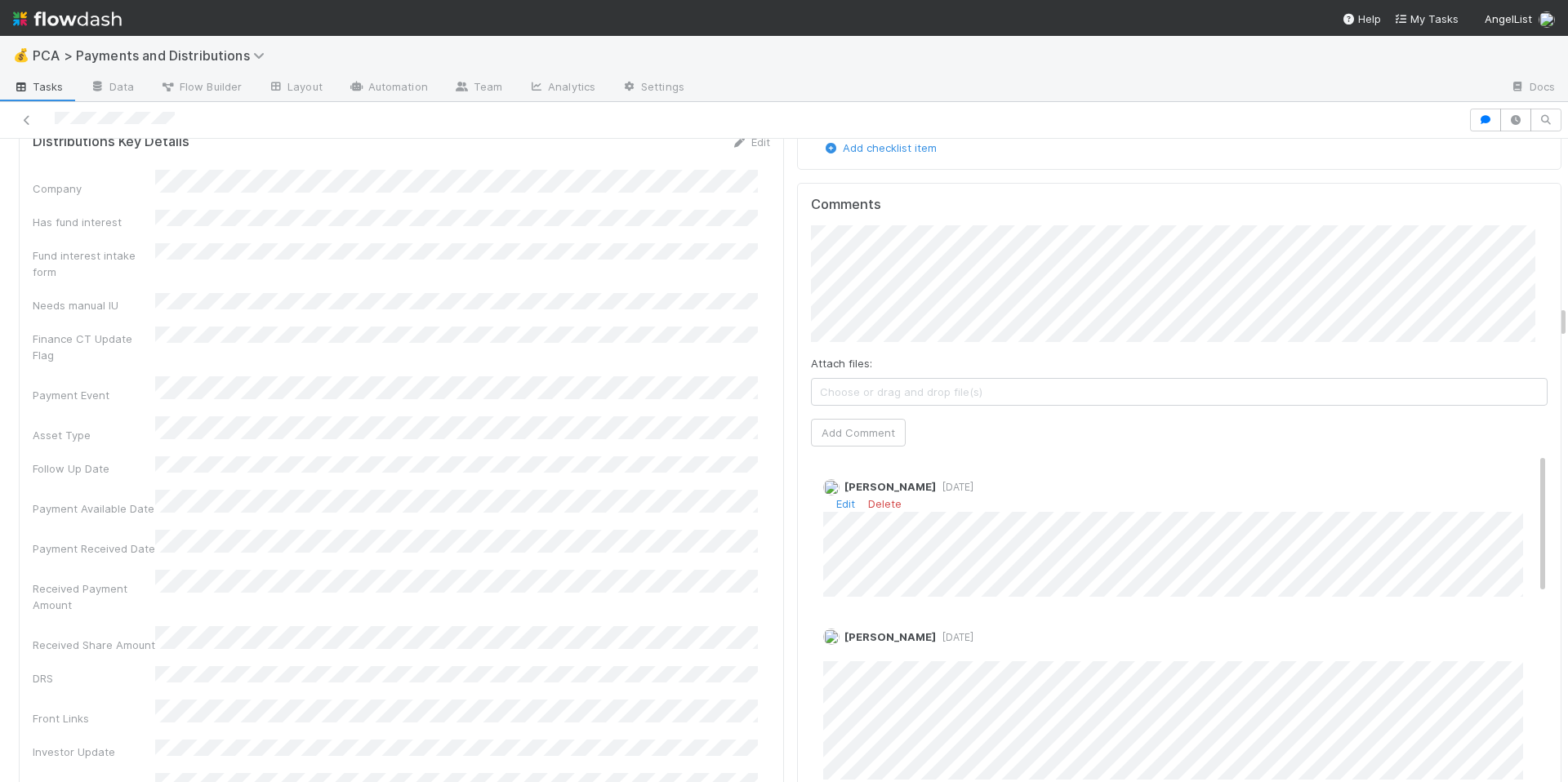
scroll to position [3225, 0]
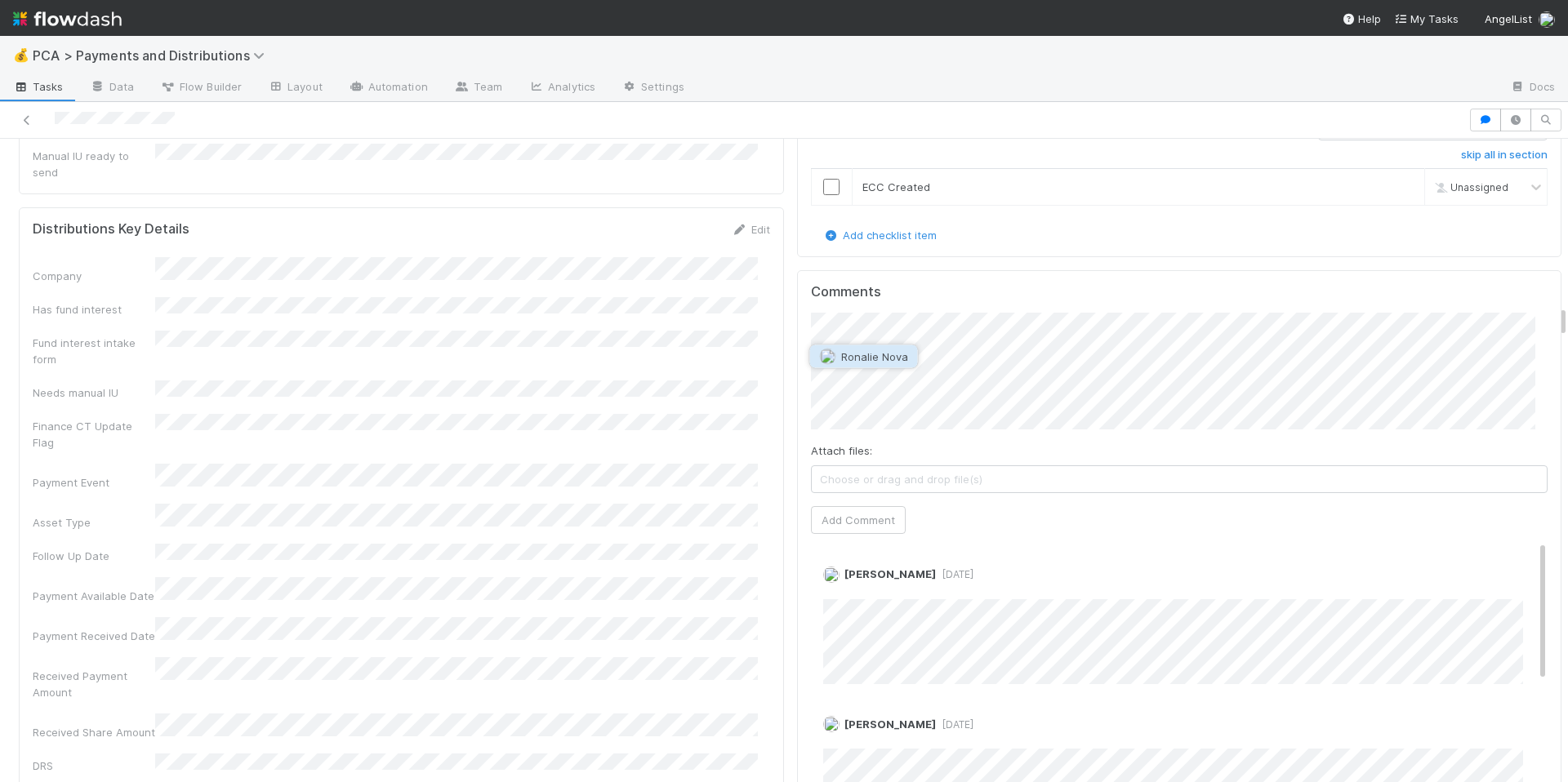
click at [907, 359] on button "Ronalie Nova" at bounding box center [864, 357] width 108 height 23
click at [930, 379] on span "Marlon" at bounding box center [967, 379] width 83 height 13
click at [876, 510] on button "Add Comment" at bounding box center [858, 521] width 95 height 28
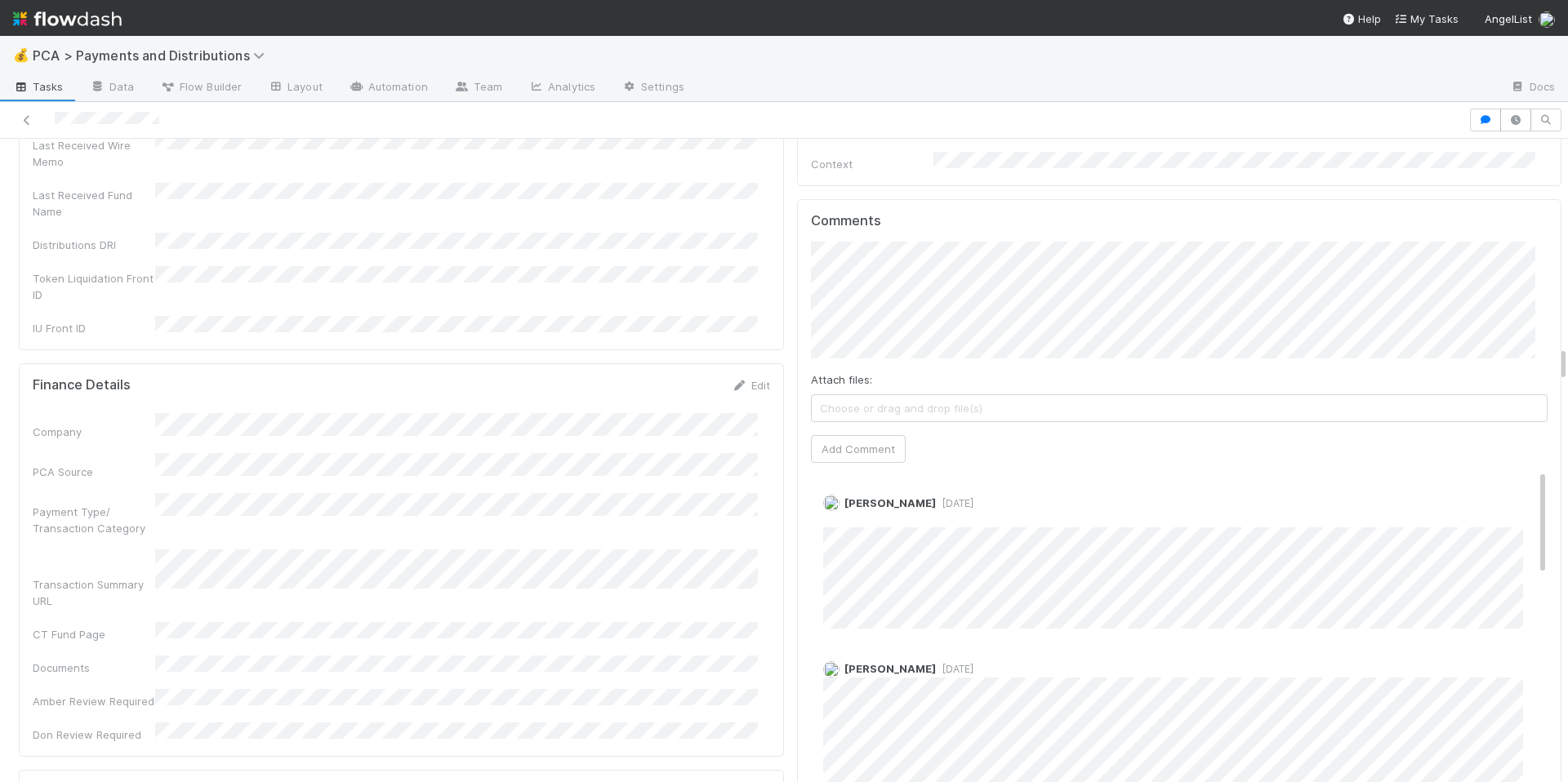
click at [616, 440] on div "Company PCA Source Payment Type/ Transaction Category Transaction Summary URL C…" at bounding box center [401, 577] width 737 height 330
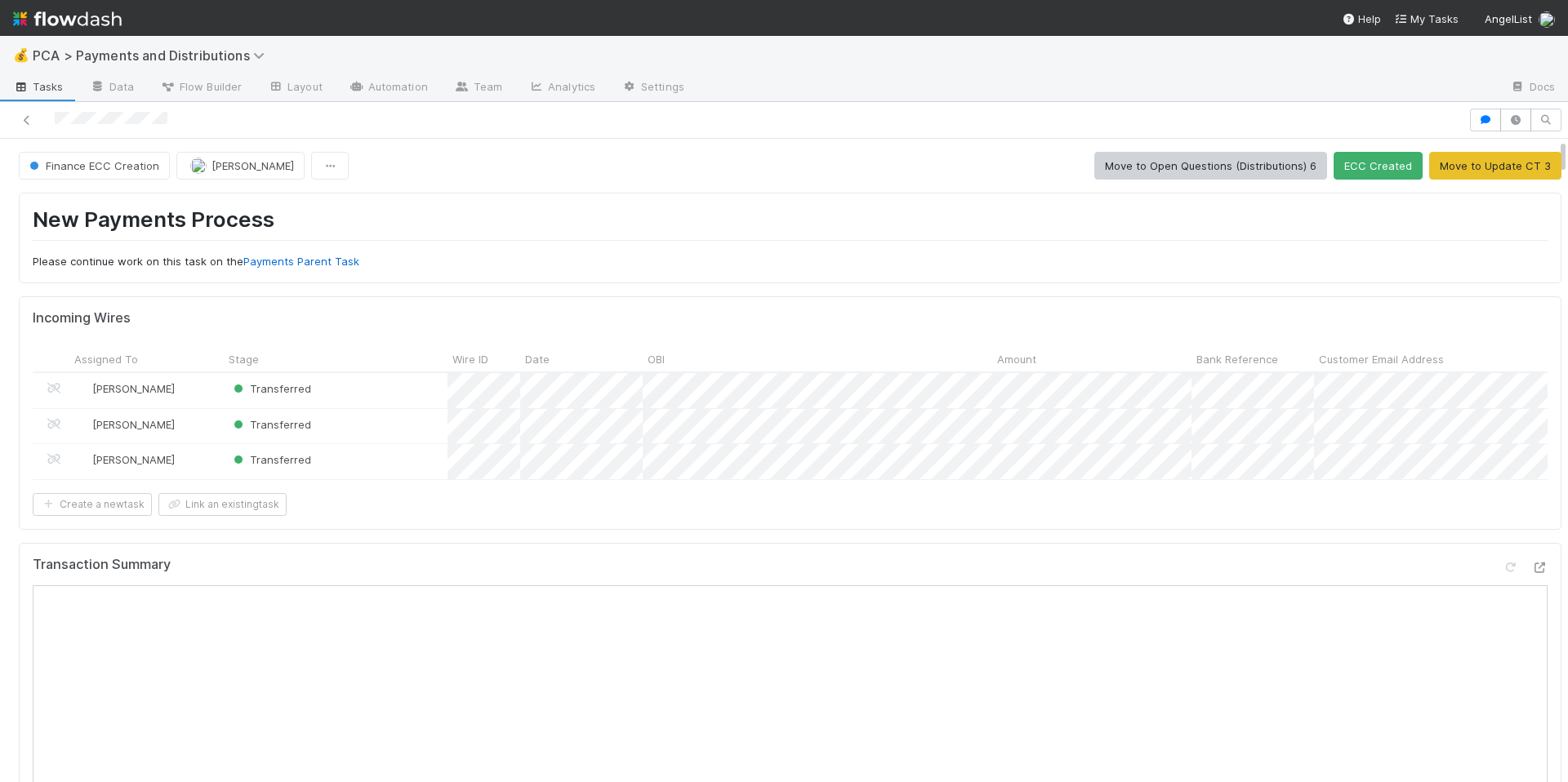
click at [719, 205] on div "New Payments Process Please continue work on this task on the Payments Parent T…" at bounding box center [790, 237] width 1543 height 90
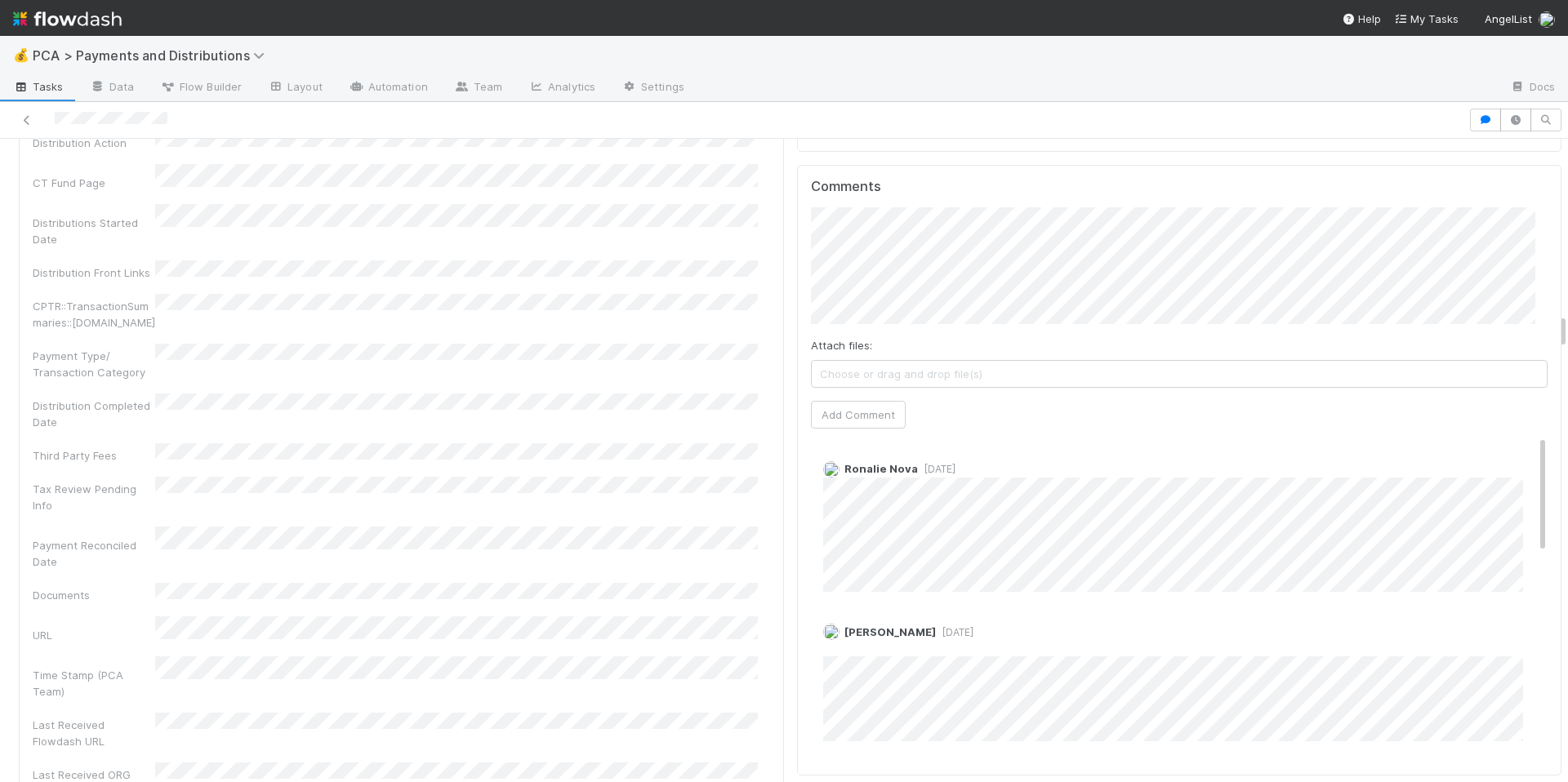
scroll to position [2989, 0]
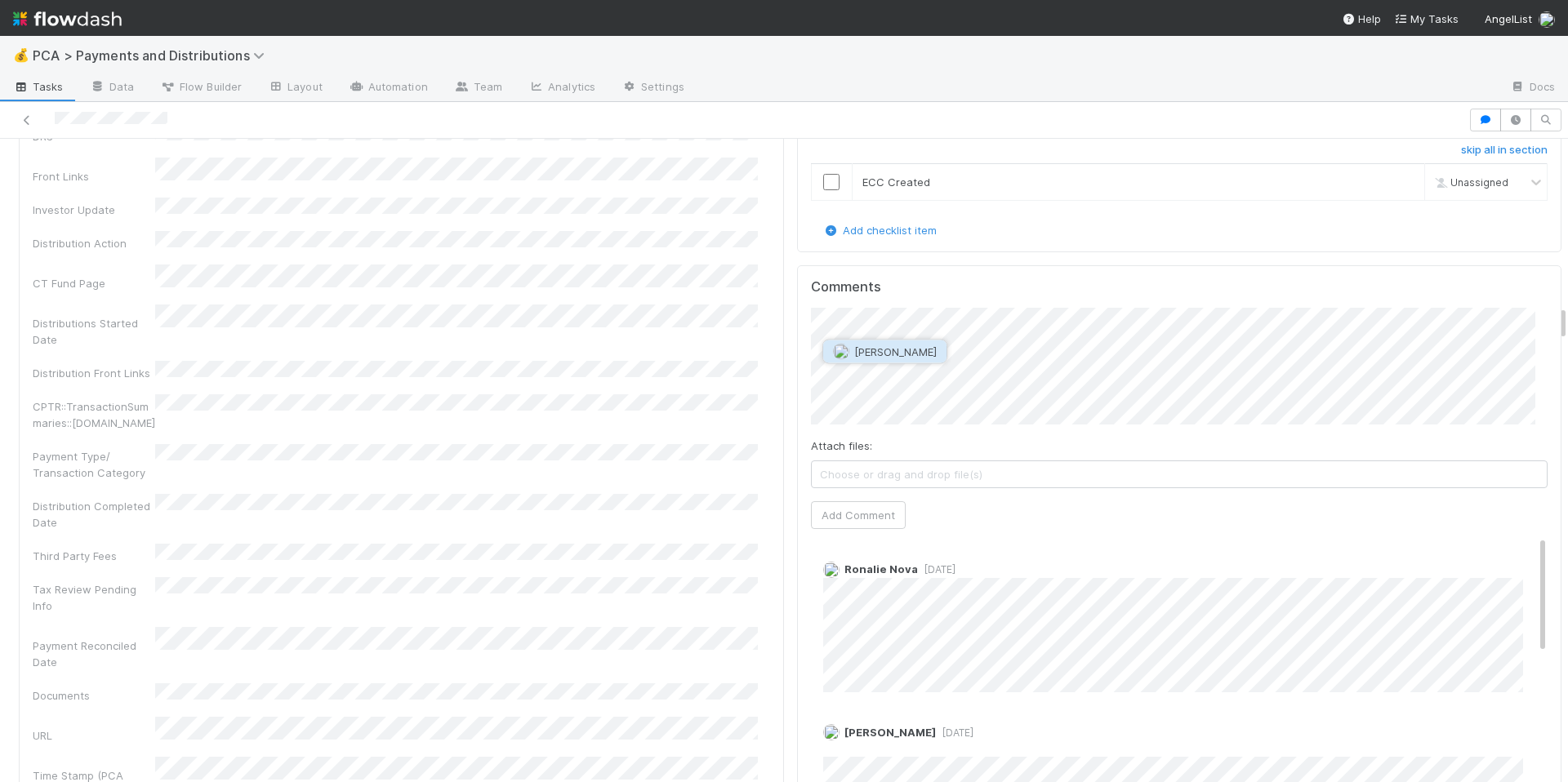
click at [883, 348] on span "Marlon" at bounding box center [896, 352] width 83 height 13
click at [943, 359] on button "Ronalie Nova" at bounding box center [931, 351] width 108 height 23
click at [819, 501] on button "Add Comment" at bounding box center [858, 515] width 95 height 28
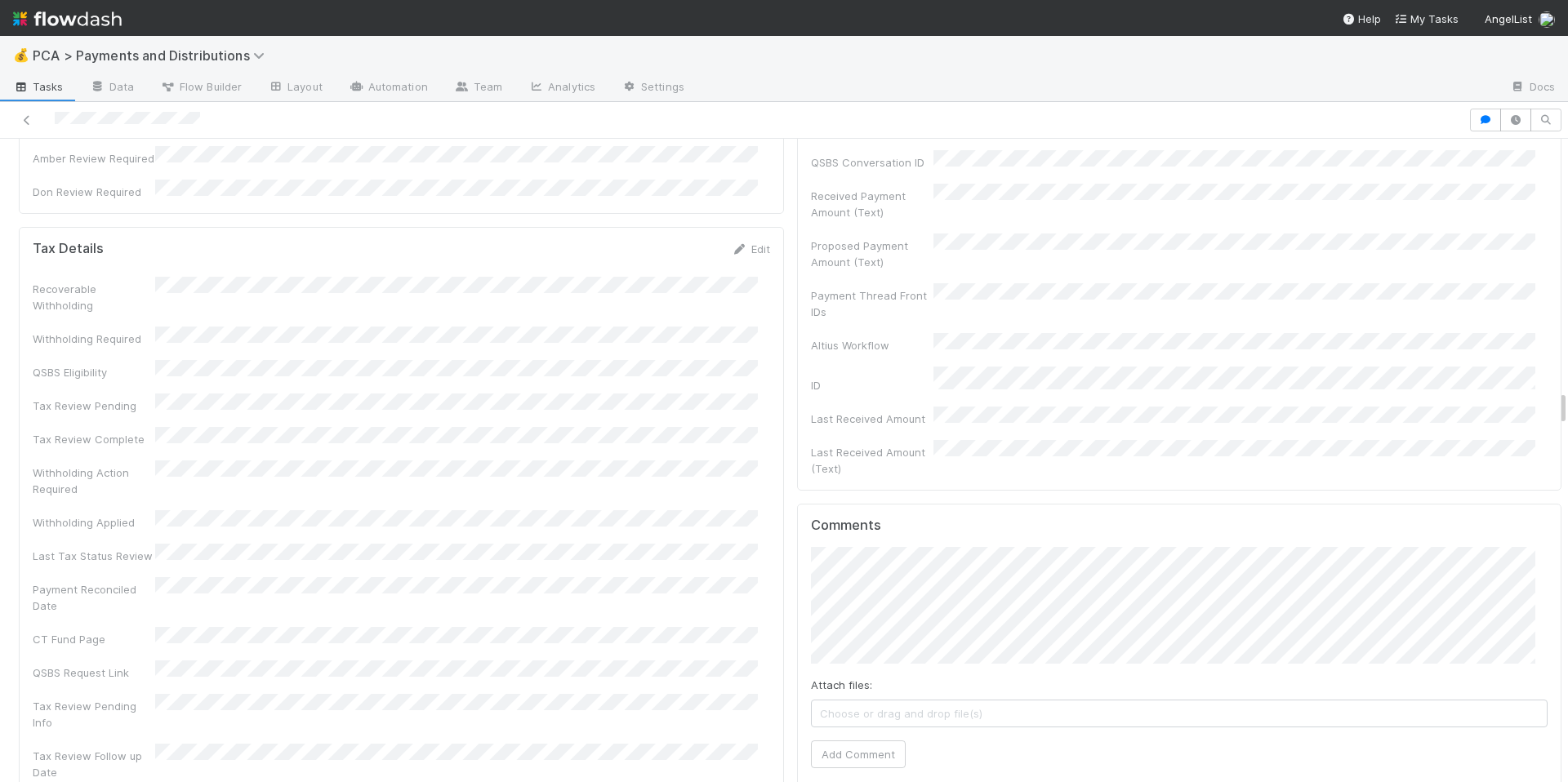
scroll to position [4530, 0]
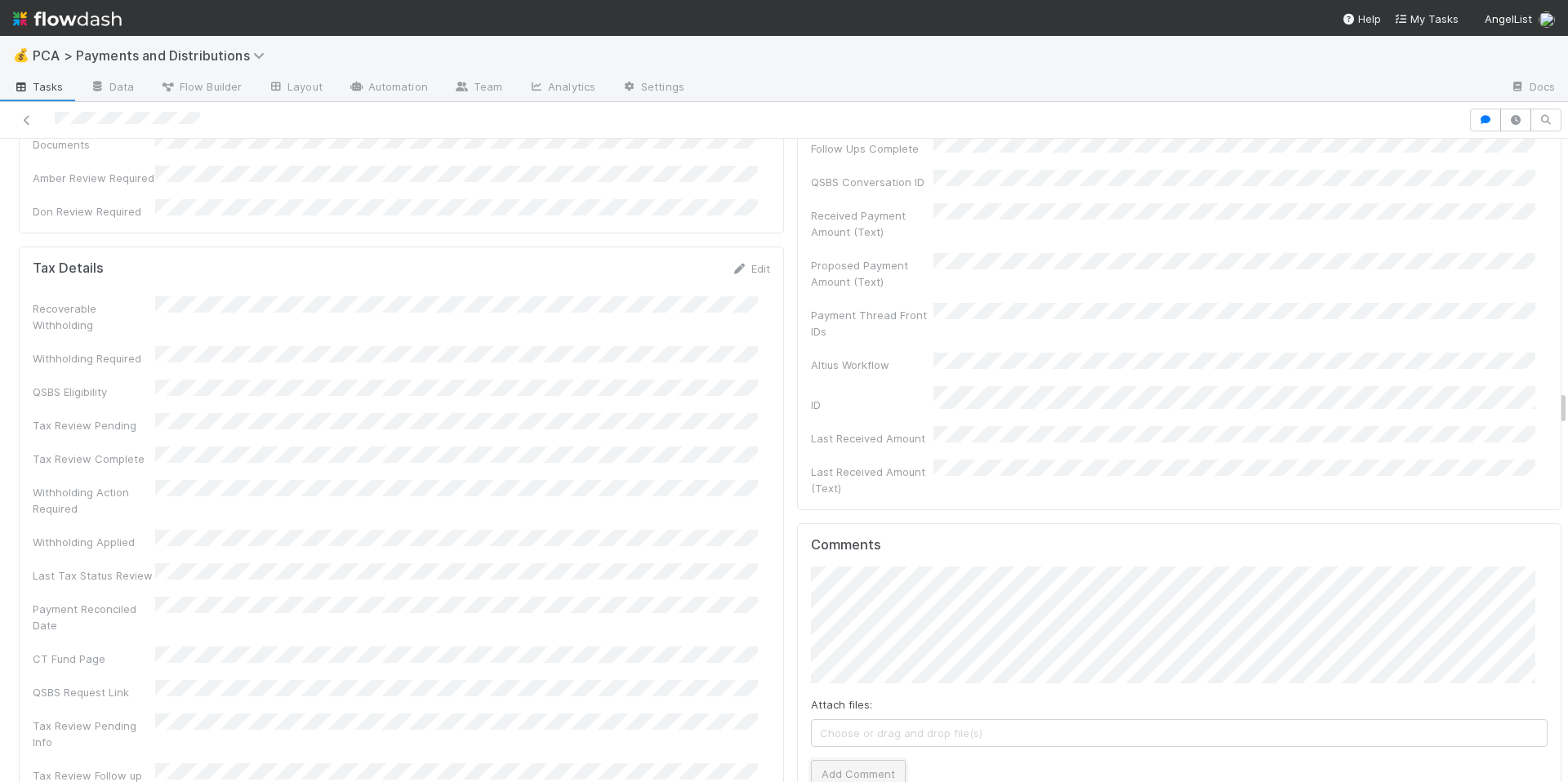
click at [883, 761] on button "Add Comment" at bounding box center [858, 775] width 95 height 28
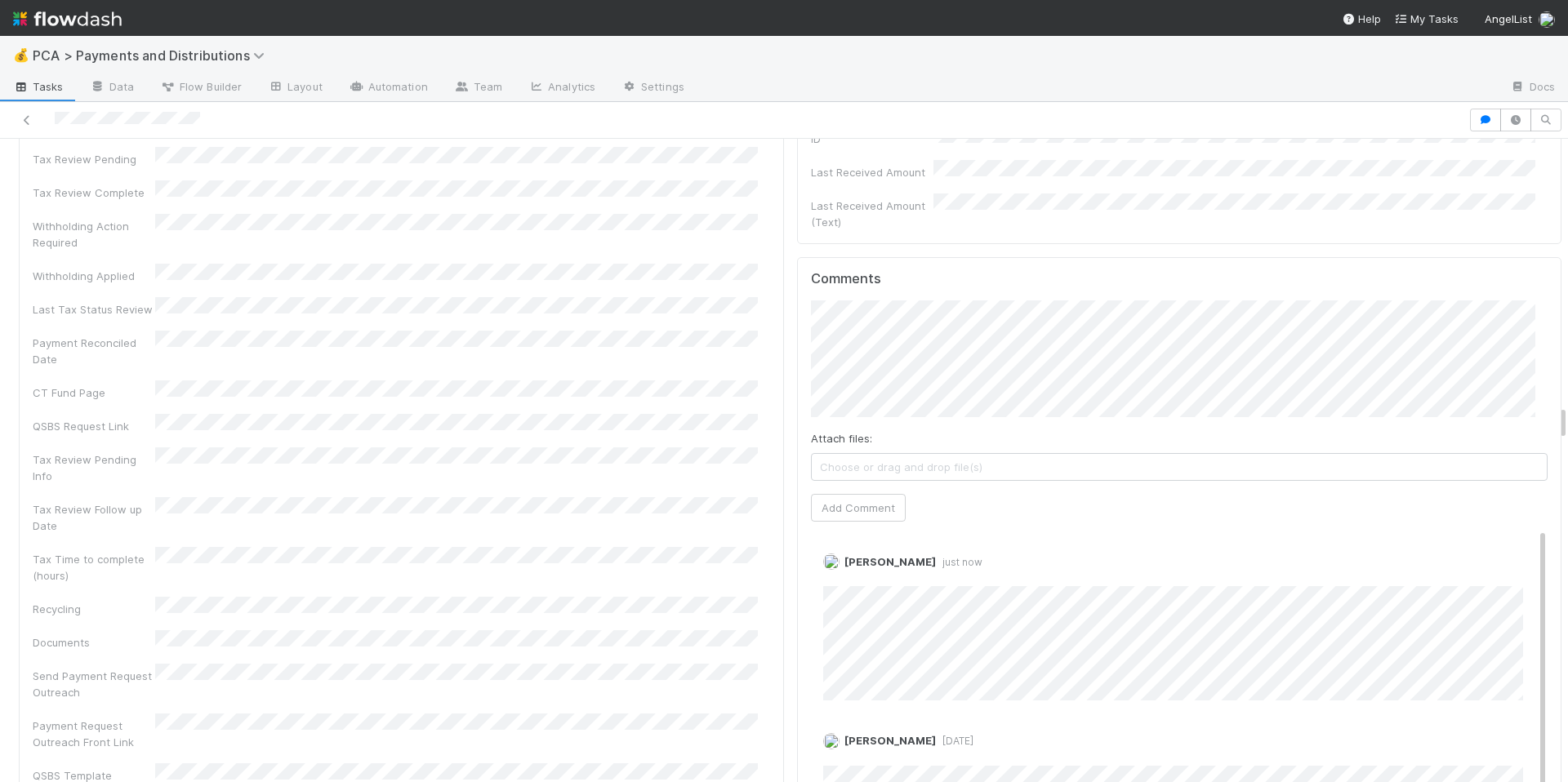
scroll to position [4800, 0]
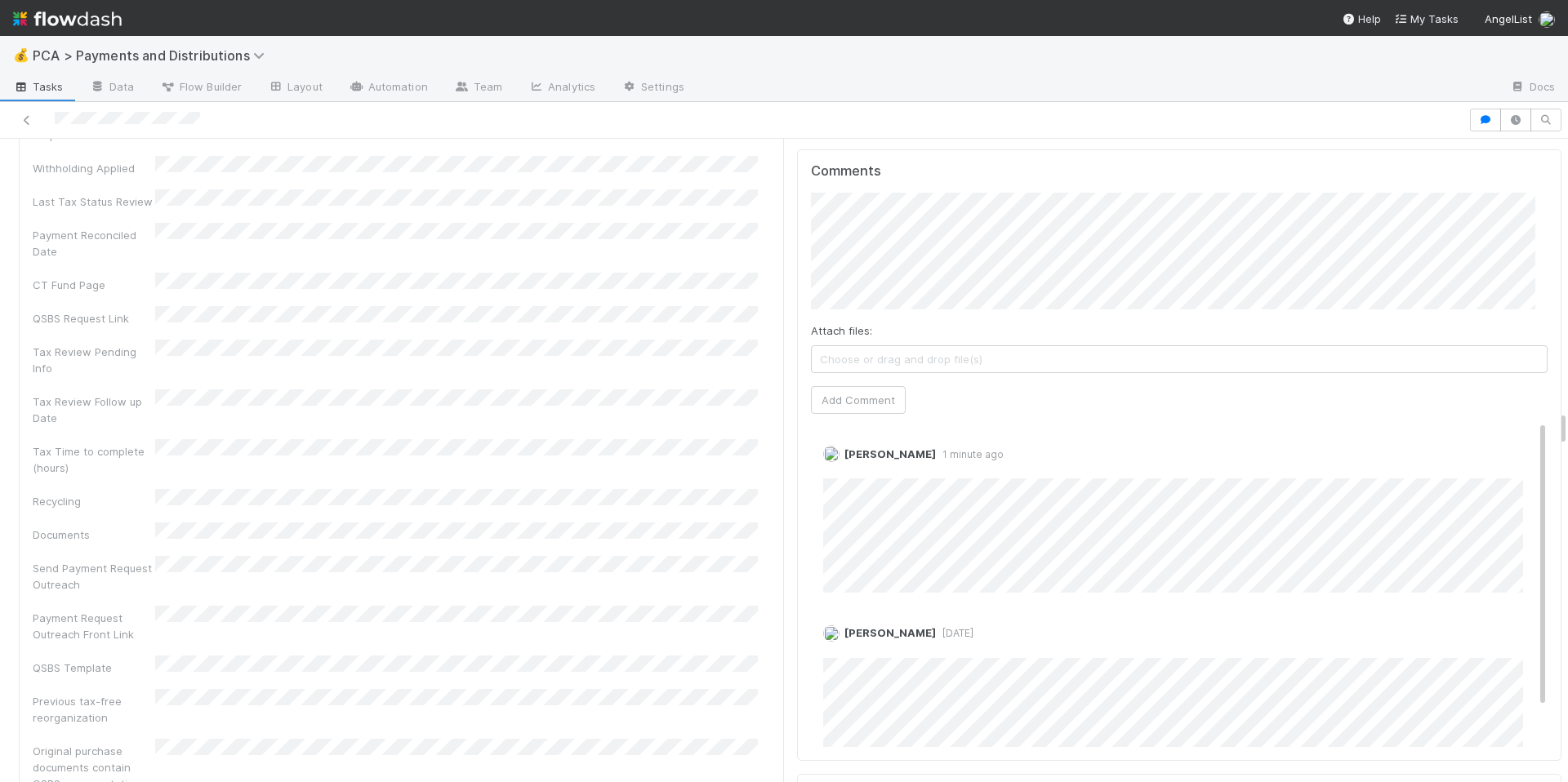
drag, startPoint x: 698, startPoint y: 399, endPoint x: 686, endPoint y: 376, distance: 25.9
click at [698, 399] on div "Recoverable Withholding Withholding Required QSBS Eligibility Tax Review Pendin…" at bounding box center [401, 561] width 737 height 1277
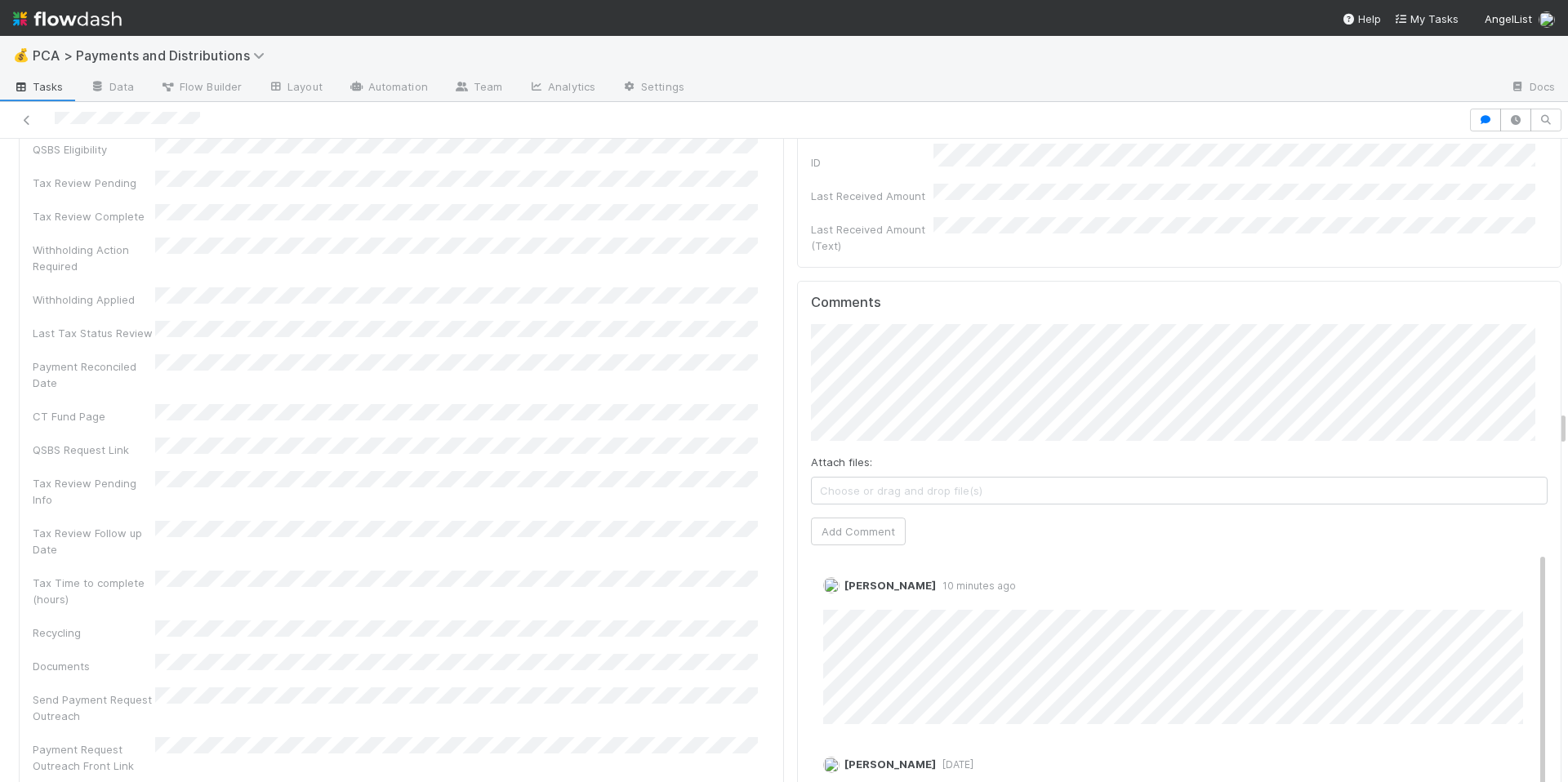
scroll to position [4957, 0]
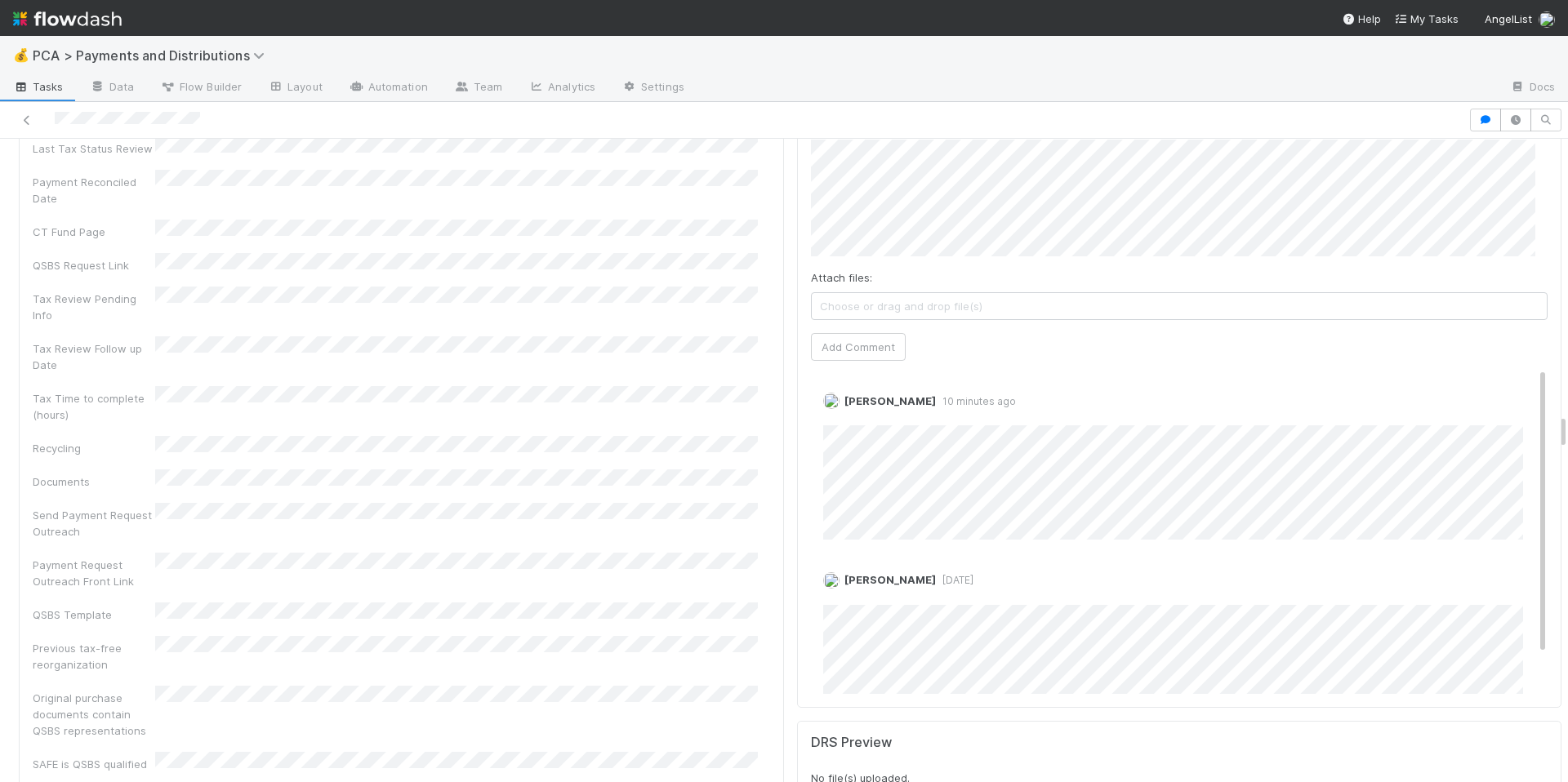
click at [720, 431] on div "Recoverable Withholding Withholding Required QSBS Eligibility Tax Review Pendin…" at bounding box center [401, 507] width 737 height 1277
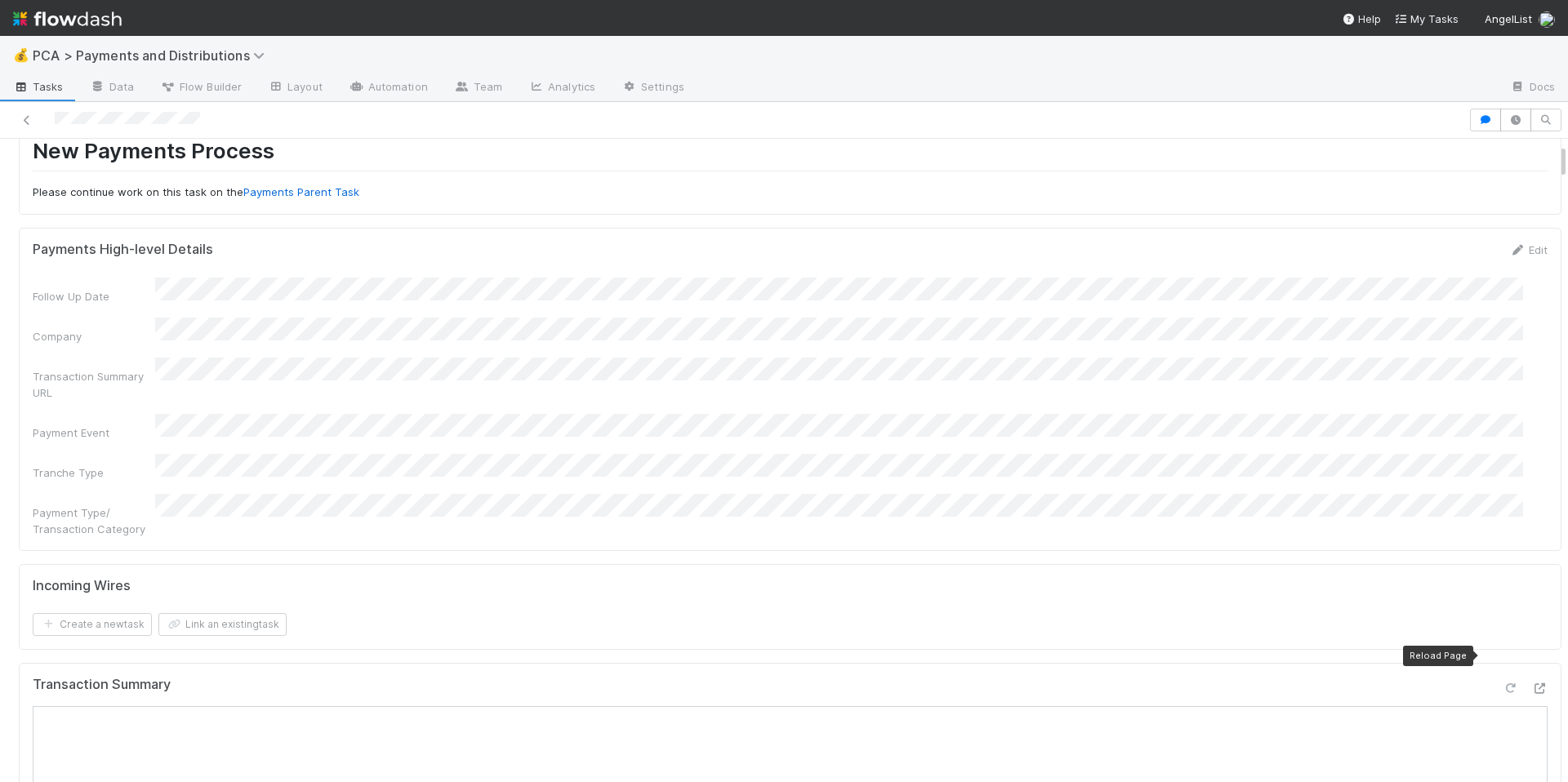
scroll to position [139, 0]
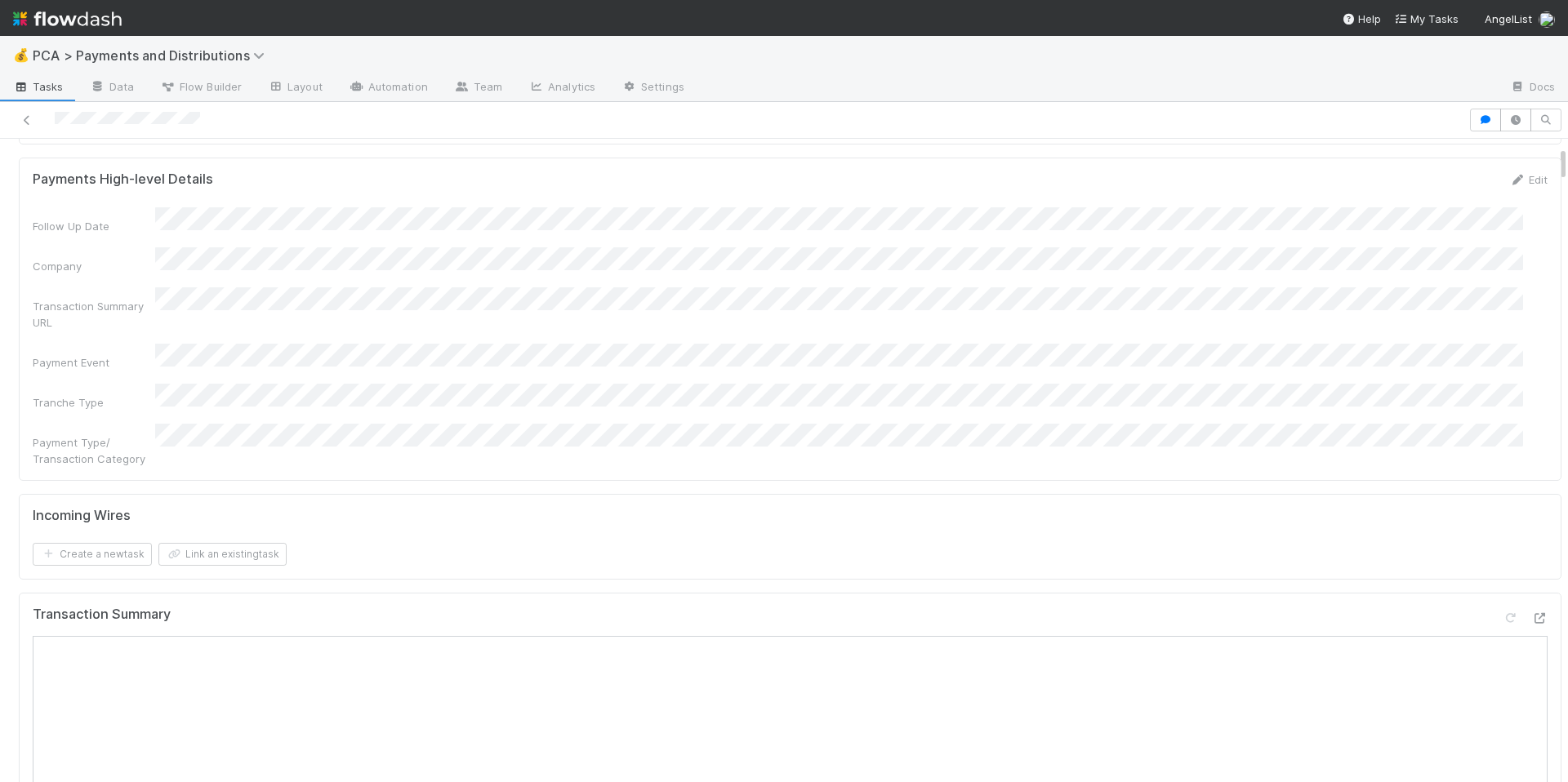
click at [1532, 610] on div at bounding box center [1540, 618] width 17 height 17
